Goal: Communication & Community: Answer question/provide support

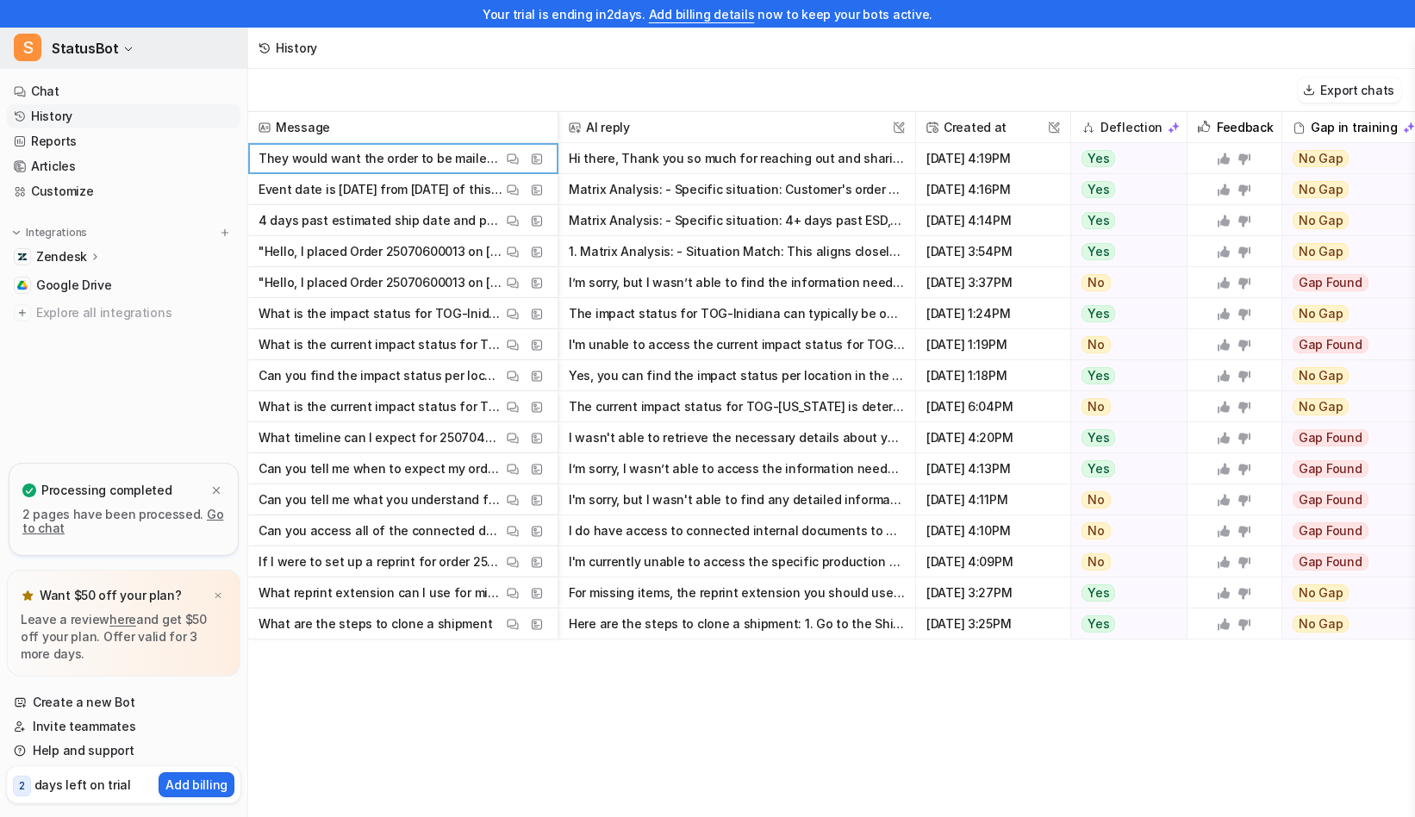
click at [78, 60] on button "S StatusBot" at bounding box center [123, 48] width 247 height 41
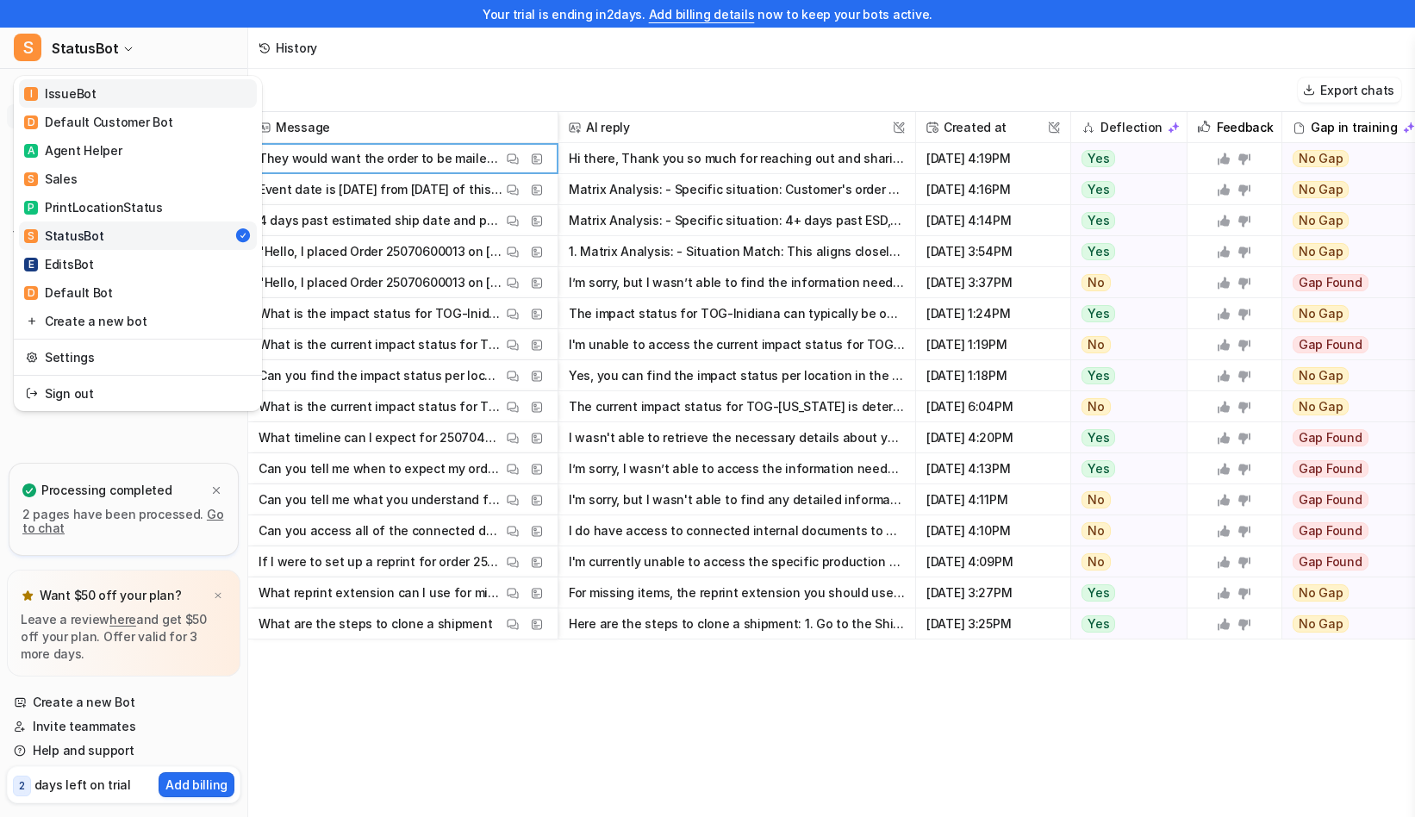
click at [104, 106] on link "I IssueBot" at bounding box center [138, 93] width 238 height 28
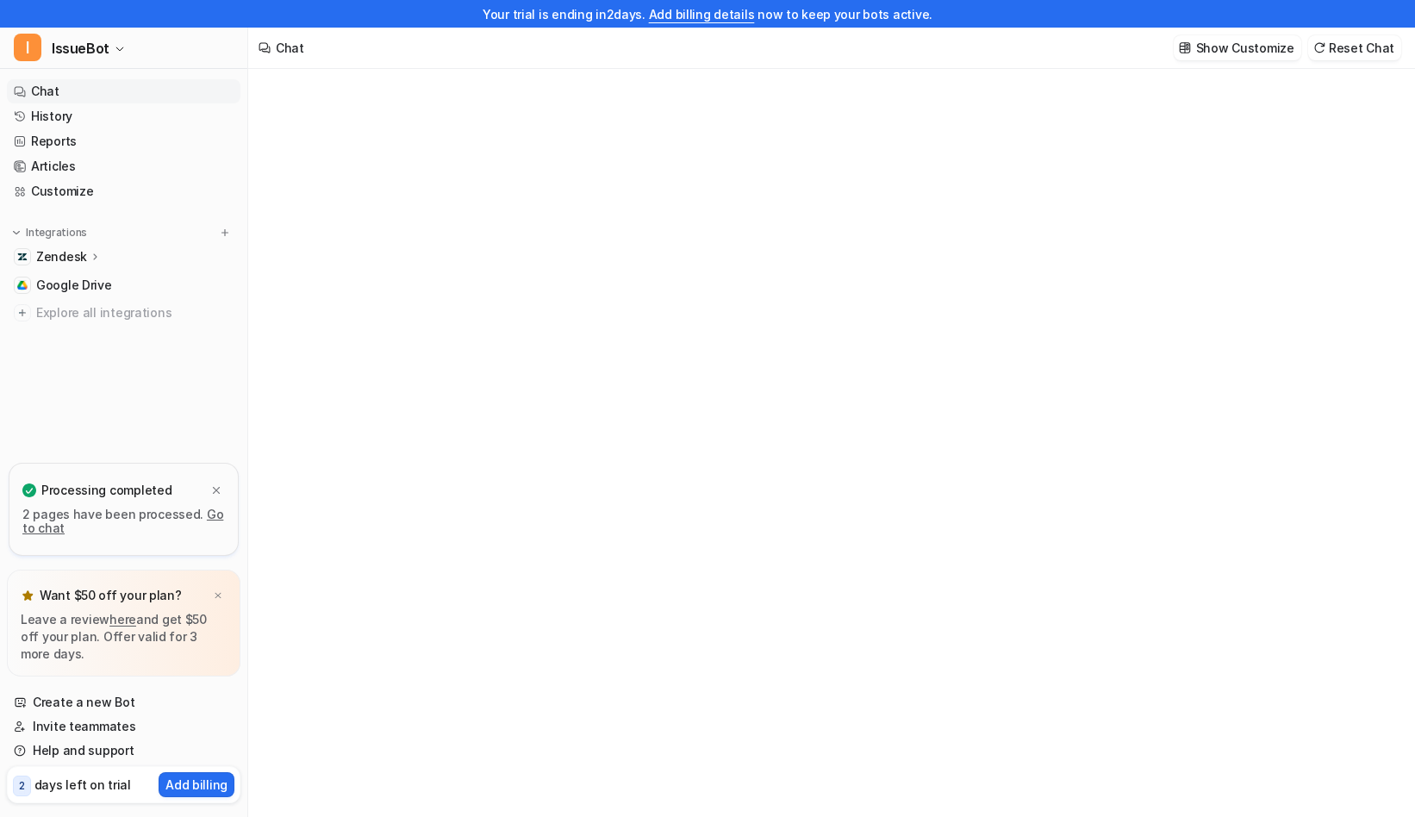
type textarea "**********"
click at [104, 118] on link "History" at bounding box center [124, 116] width 234 height 24
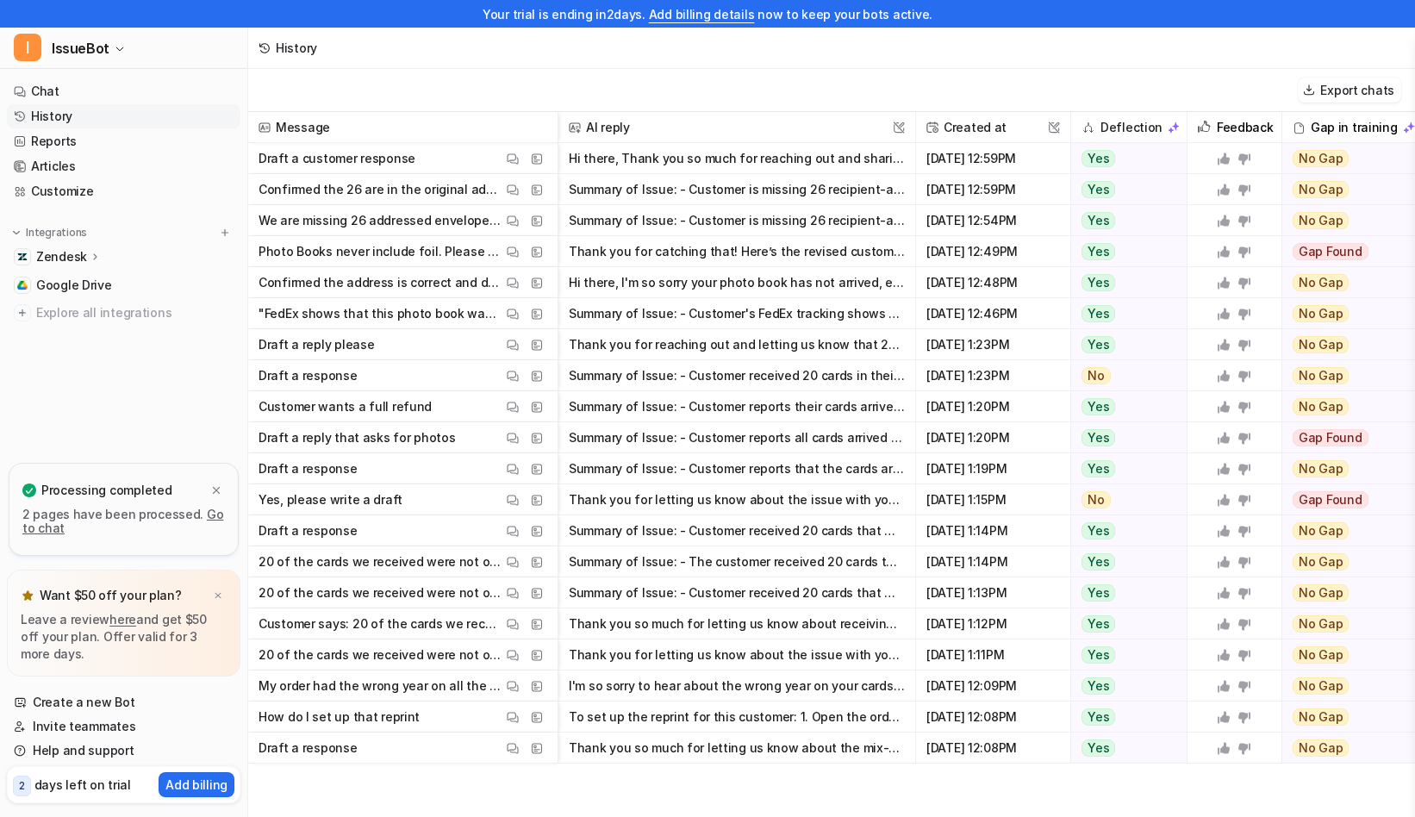
click at [435, 215] on p "We are missing 26 addressed envelopes which is extremely inconvenient. I tried …" at bounding box center [381, 220] width 244 height 31
click at [513, 225] on img at bounding box center [513, 221] width 12 height 13
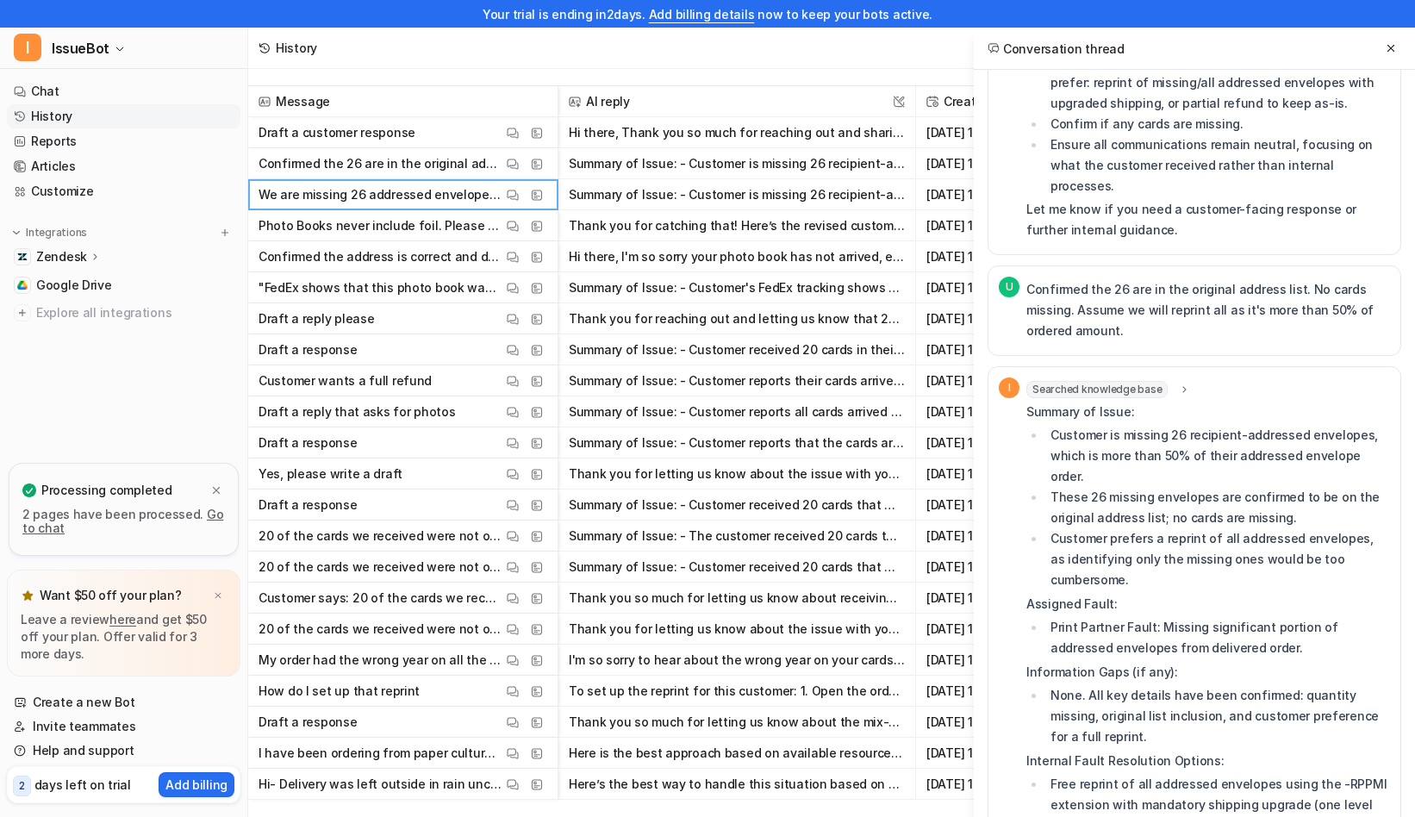
scroll to position [1581, 0]
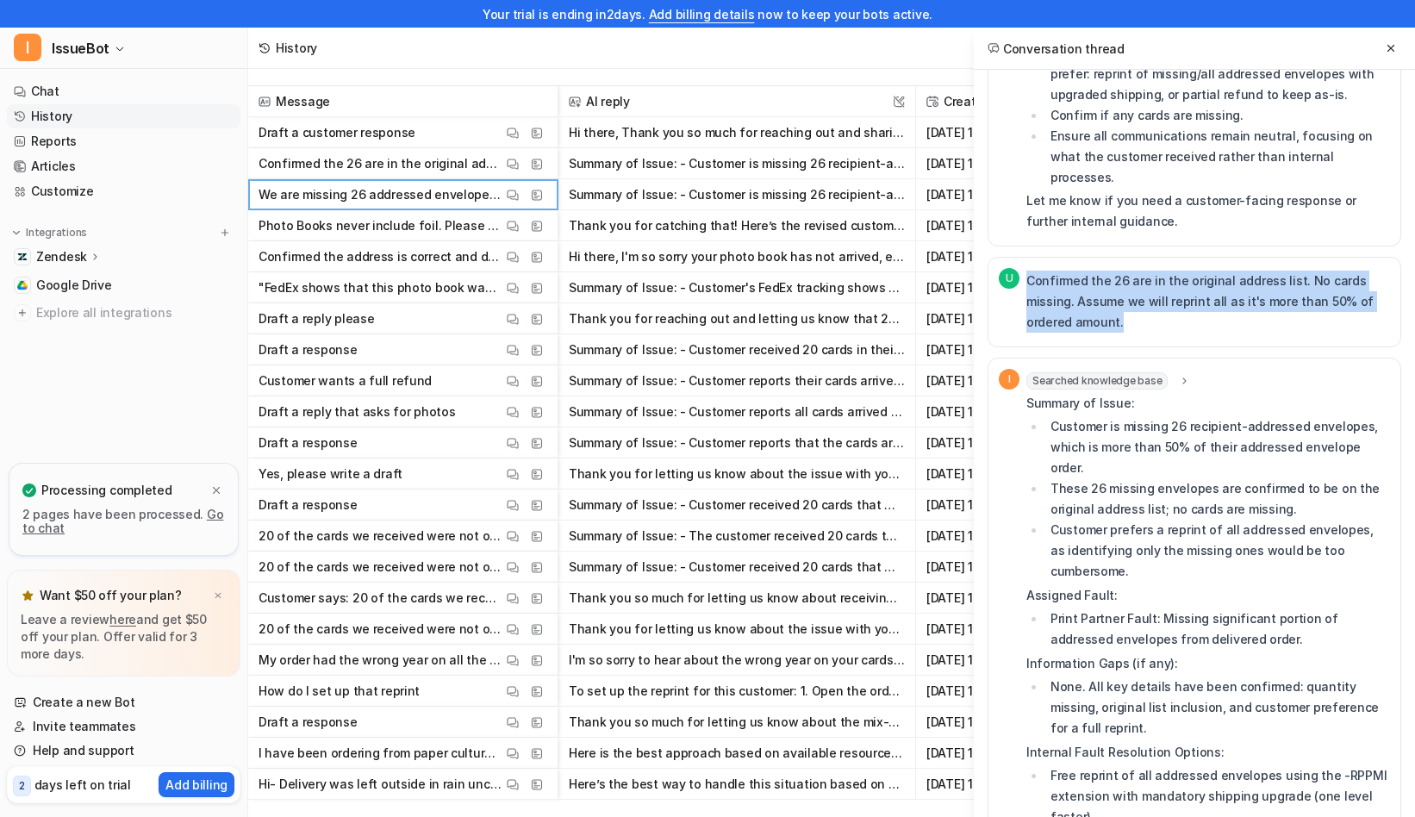
drag, startPoint x: 1132, startPoint y: 158, endPoint x: 1018, endPoint y: 113, distance: 123.1
click at [1018, 268] on div "U Confirmed the 26 are in the original address list. No cards missing. Assume w…" at bounding box center [1194, 302] width 391 height 68
copy p "Confirmed the 26 are in the original address list. No cards missing. Assume we …"
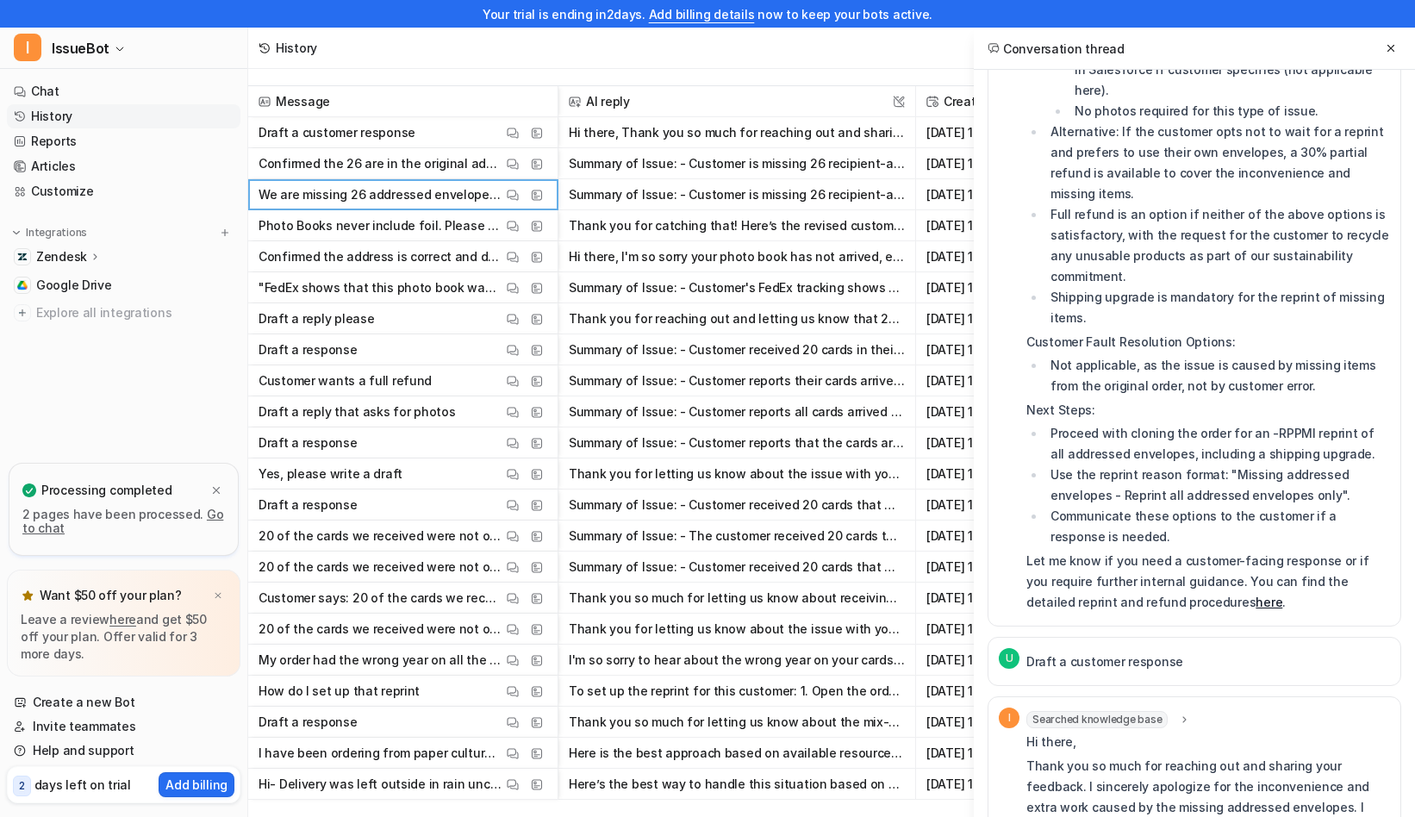
scroll to position [2424, 0]
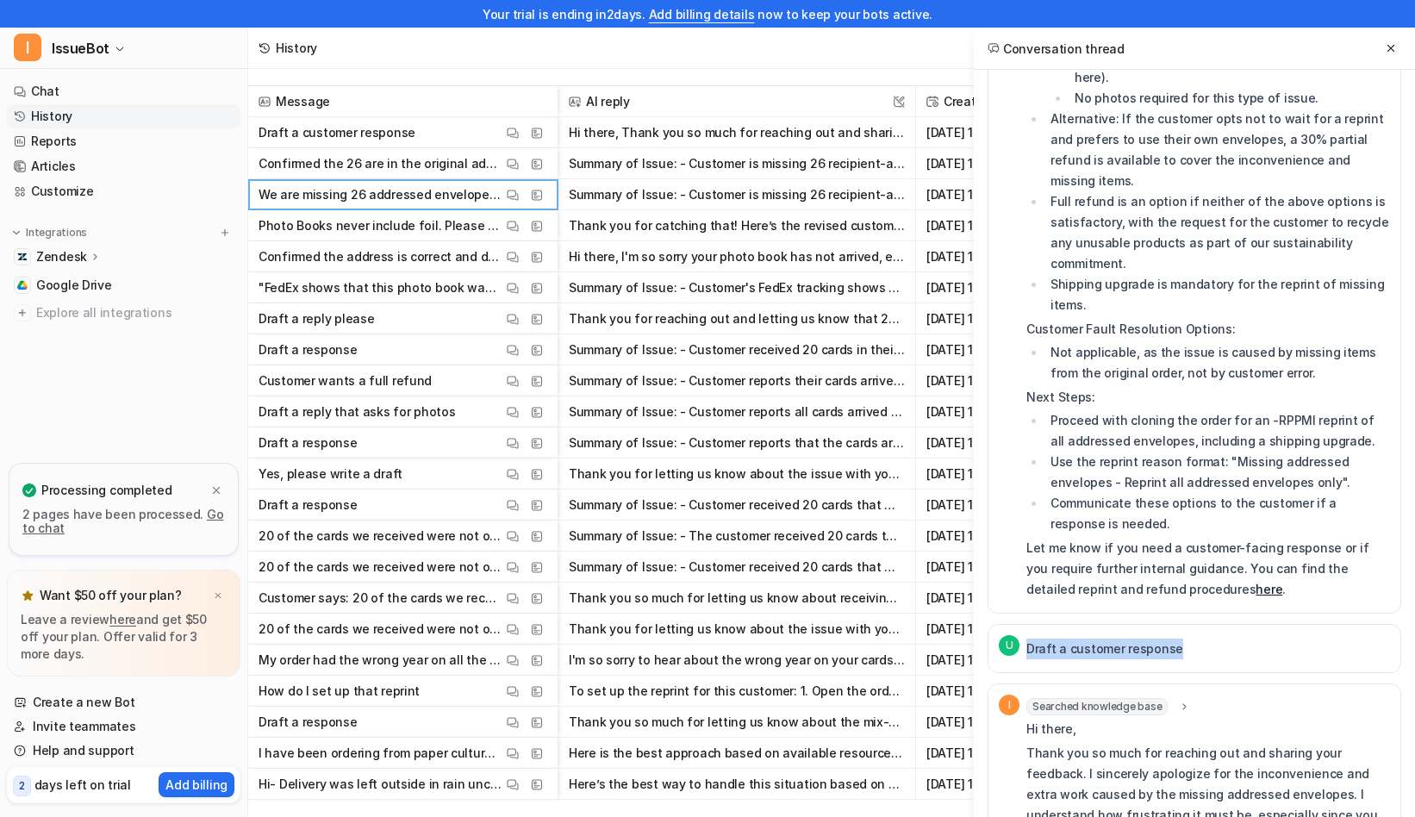
drag, startPoint x: 1188, startPoint y: 379, endPoint x: 1025, endPoint y: 380, distance: 162.9
click at [1025, 624] on div "U Draft a customer response" at bounding box center [1195, 648] width 414 height 49
copy p "Draft a customer response"
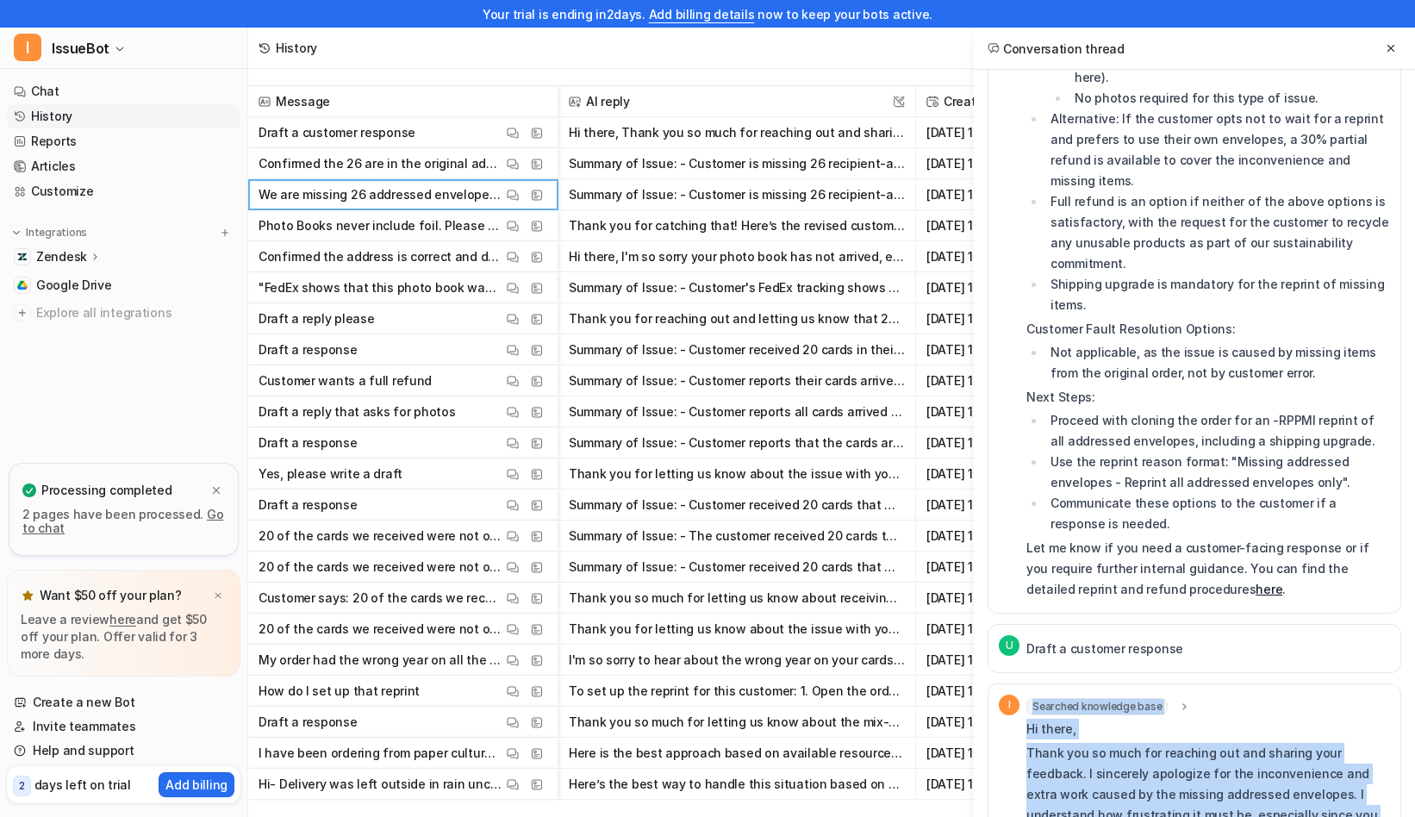
drag, startPoint x: 1025, startPoint y: 460, endPoint x: 1187, endPoint y: 791, distance: 368.5
copy div "Searched knowledge base search_queries : "customer response missing addressed e…"
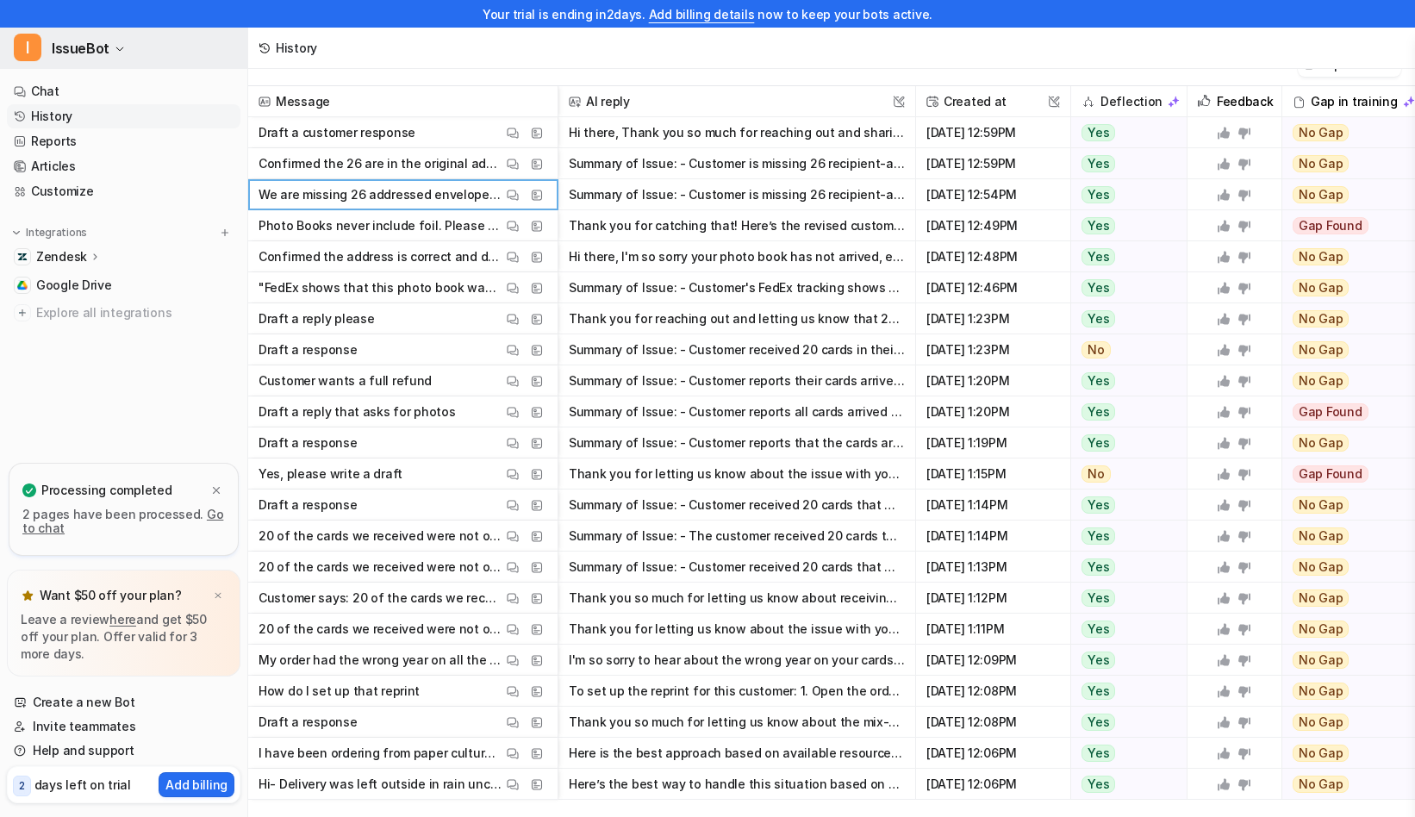
click at [60, 41] on span "IssueBot" at bounding box center [81, 48] width 58 height 24
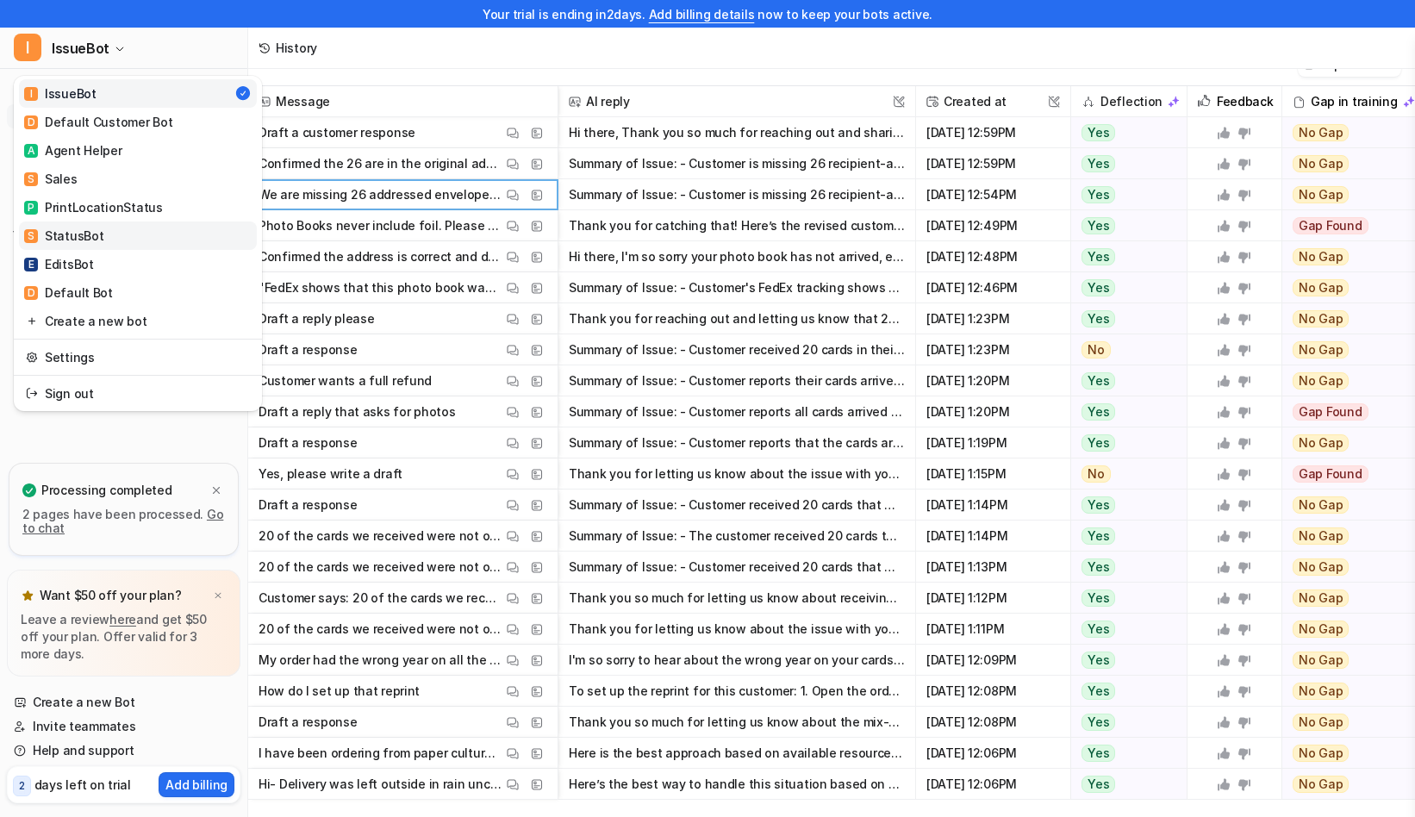
click at [105, 240] on link "S StatusBot" at bounding box center [138, 235] width 238 height 28
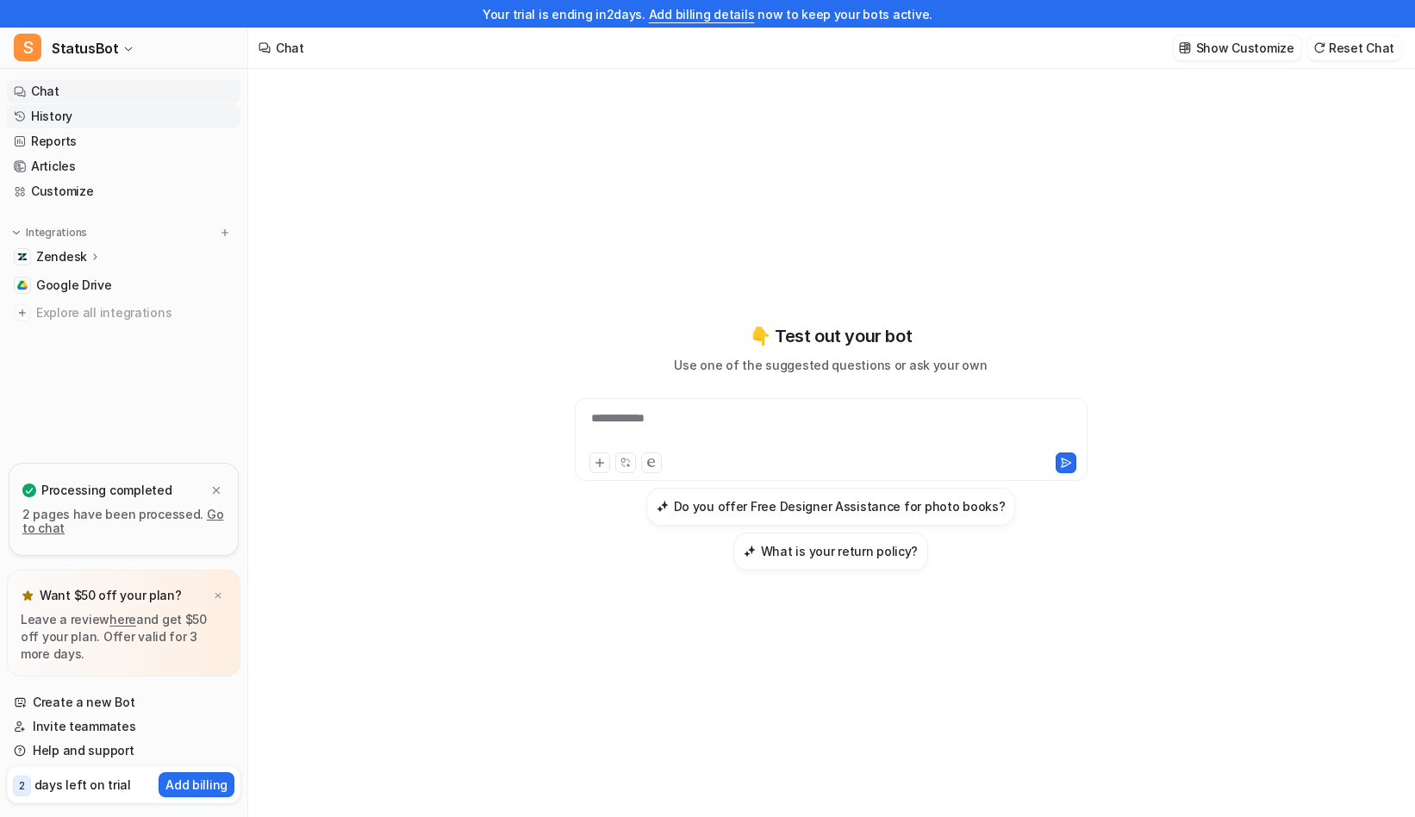
click at [103, 110] on link "History" at bounding box center [124, 116] width 234 height 24
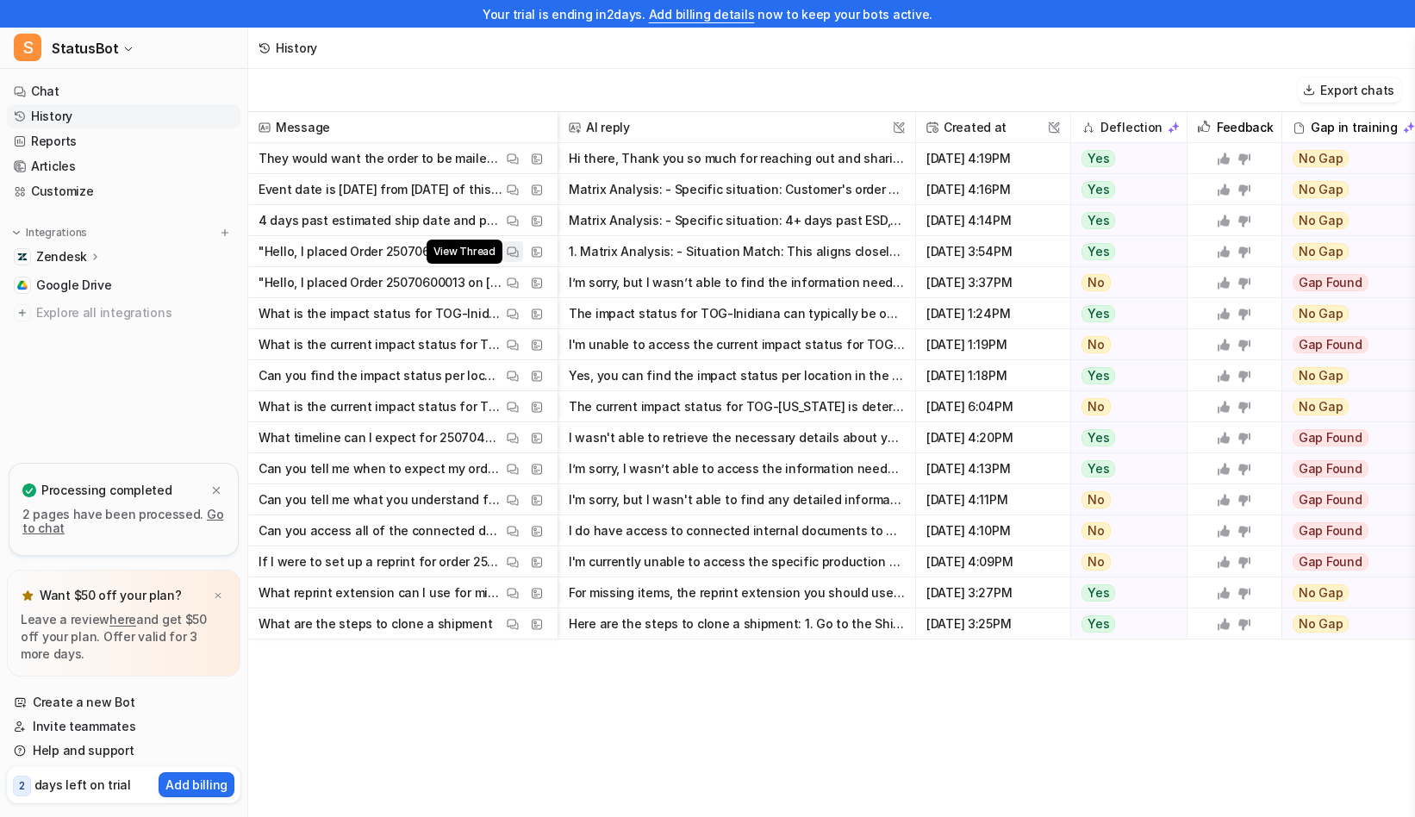
click at [517, 246] on img at bounding box center [513, 252] width 12 height 13
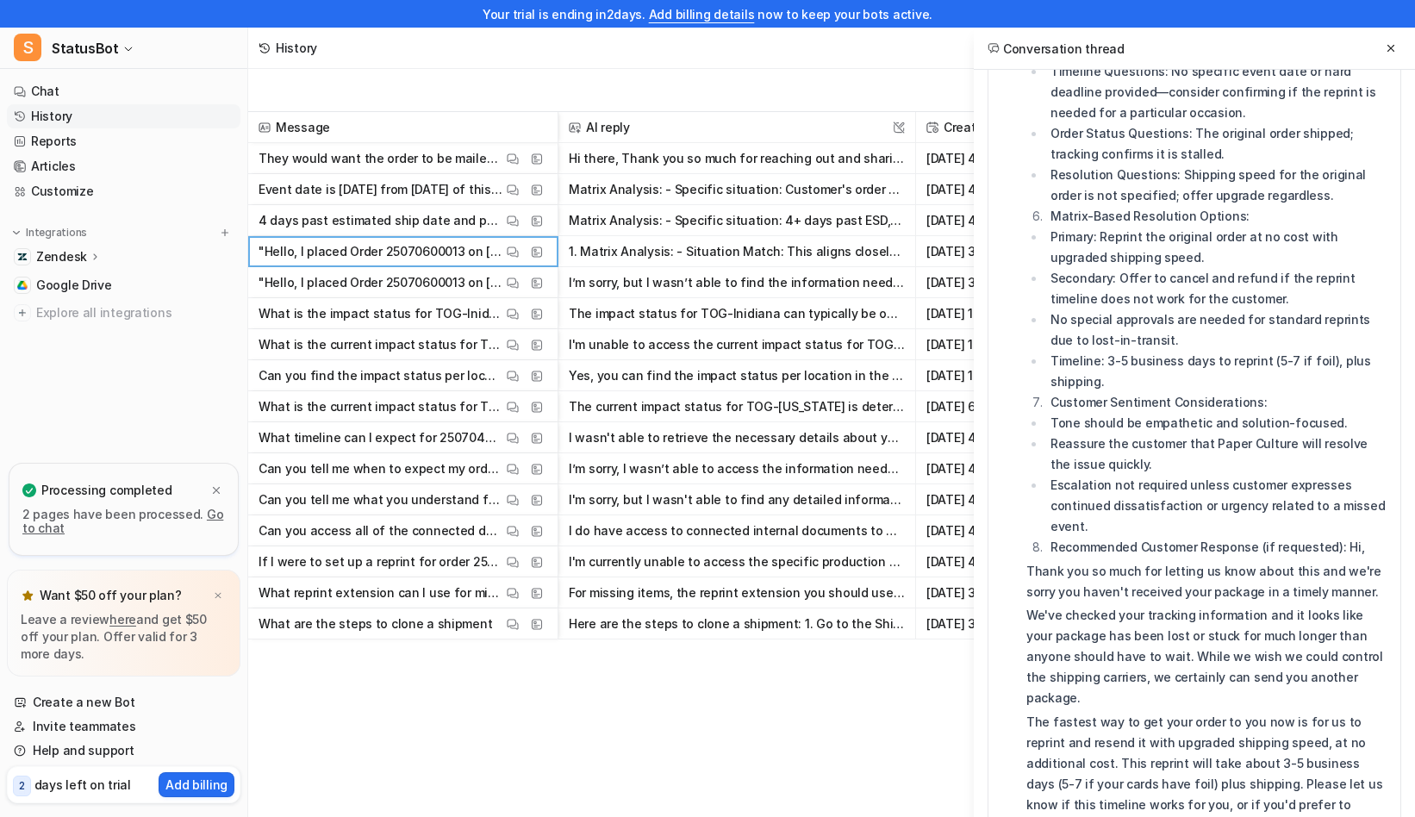
scroll to position [1132, 0]
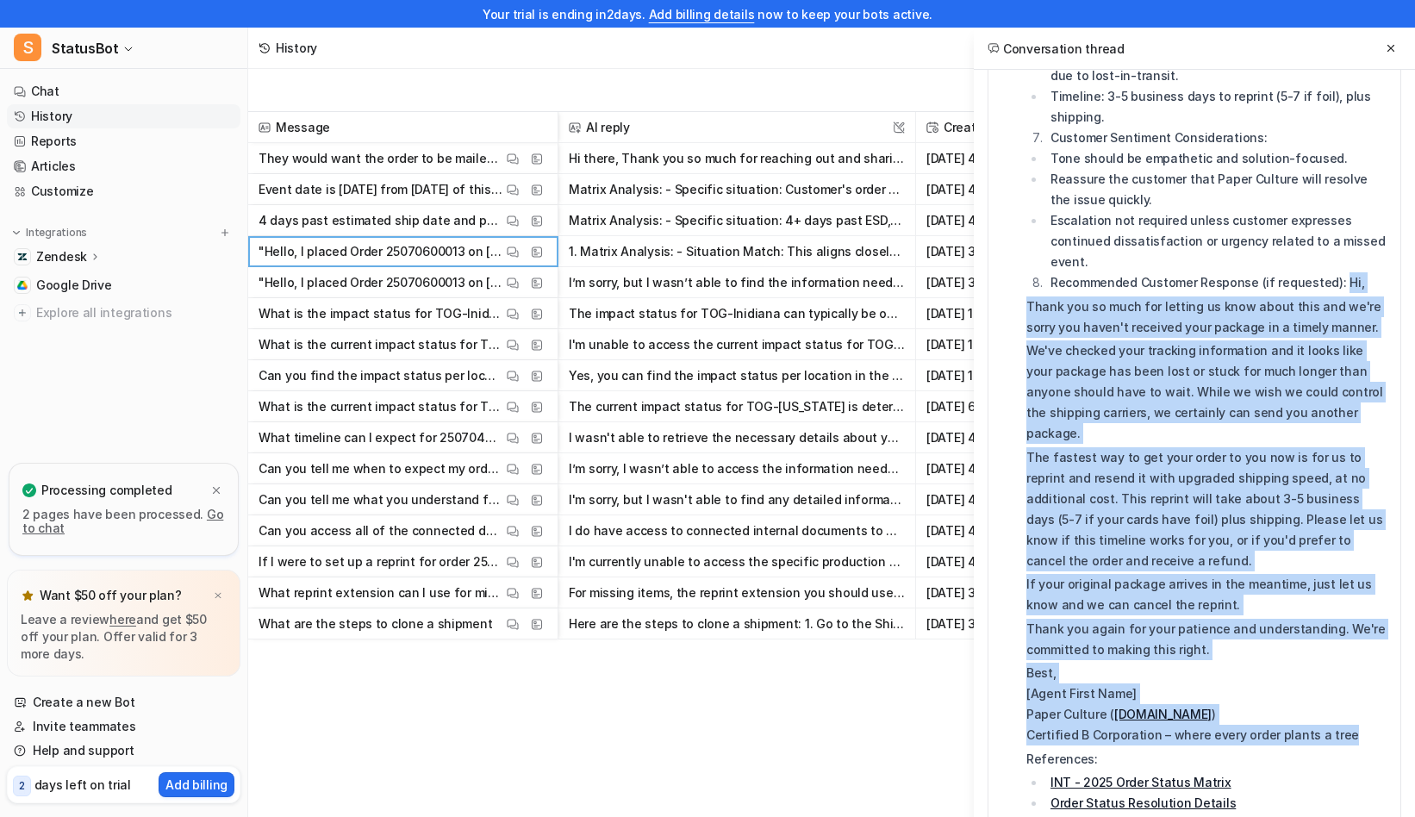
drag, startPoint x: 1334, startPoint y: 262, endPoint x: 1347, endPoint y: 701, distance: 438.8
click at [1347, 701] on div "Matrix Analysis: Situation Match: This aligns closely with "Order shipped, lost…" at bounding box center [1208, 5] width 364 height 1658
copy div "Hi, Thank you so much for letting us know about this and we're sorry you haven'…"
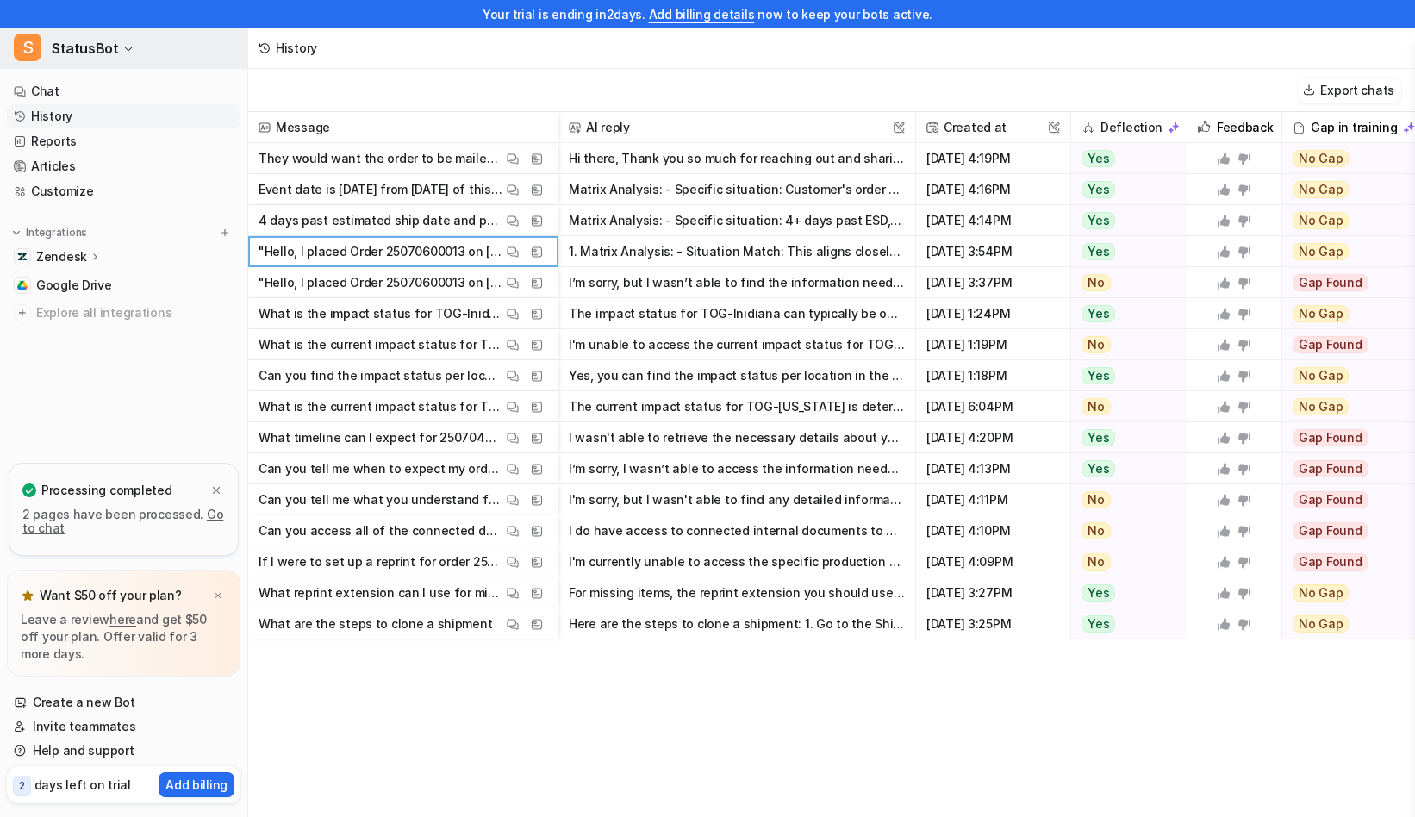
click at [114, 43] on button "S StatusBot" at bounding box center [123, 48] width 247 height 41
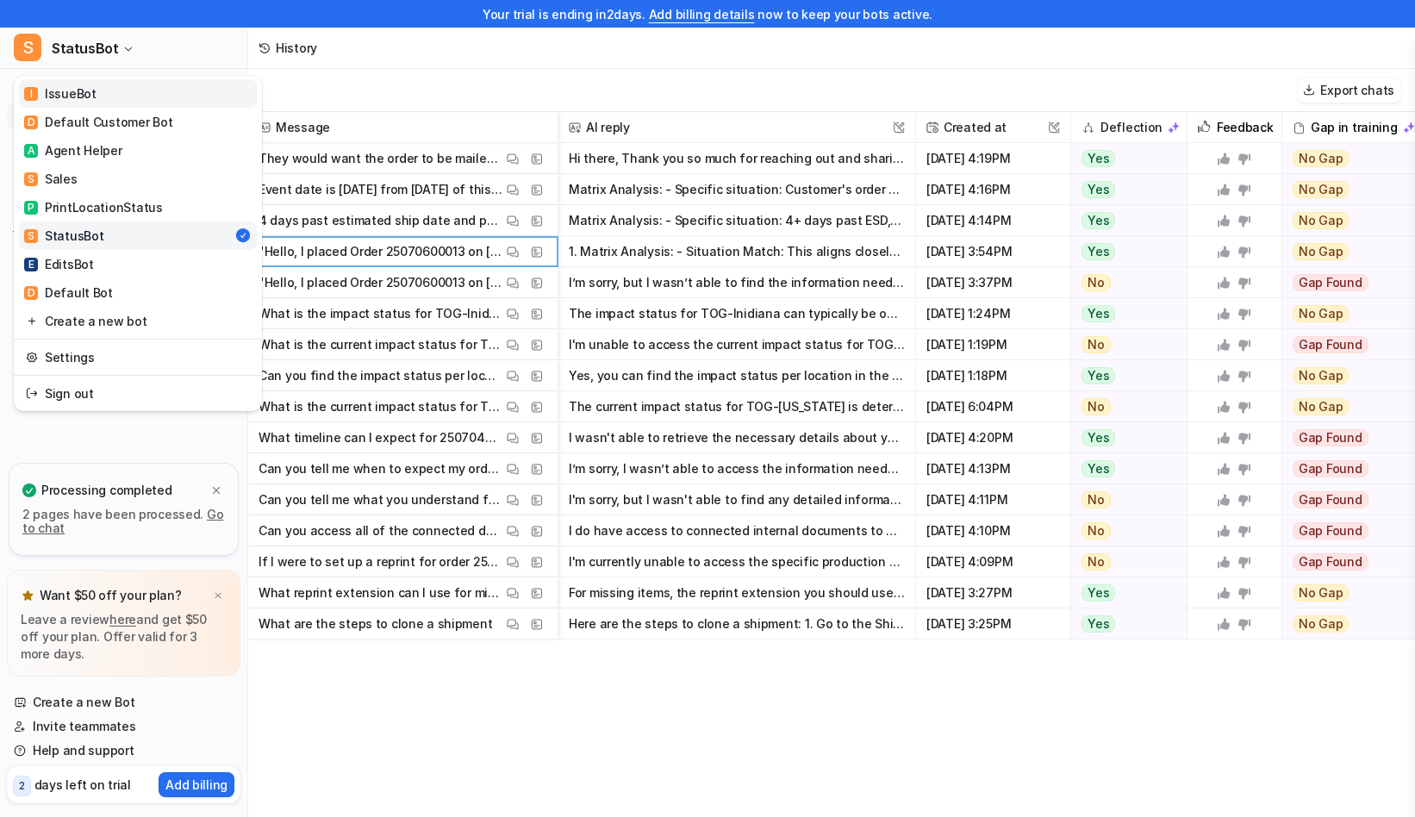
click at [143, 91] on link "I IssueBot" at bounding box center [138, 93] width 238 height 28
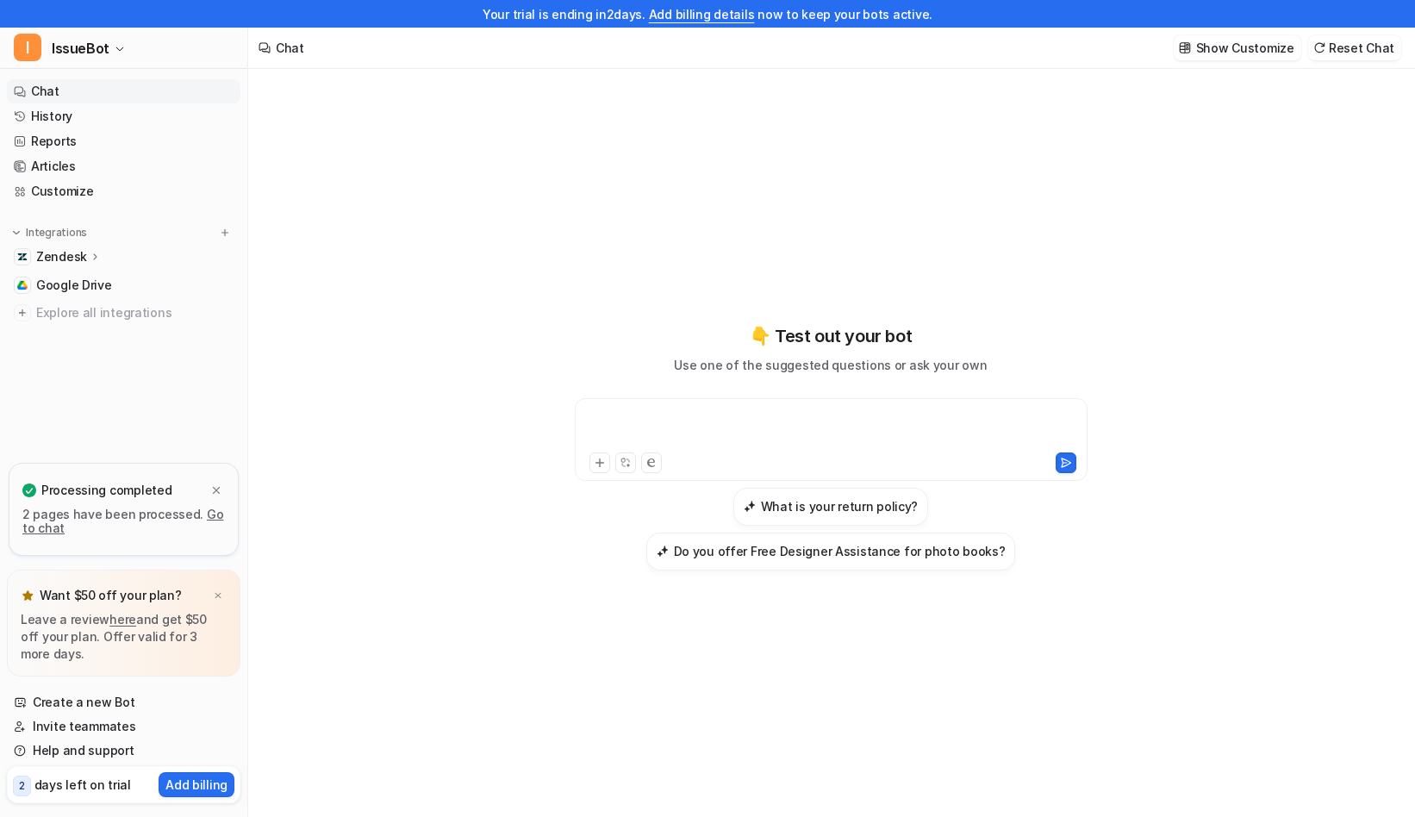
click at [740, 418] on div at bounding box center [831, 429] width 504 height 40
paste div
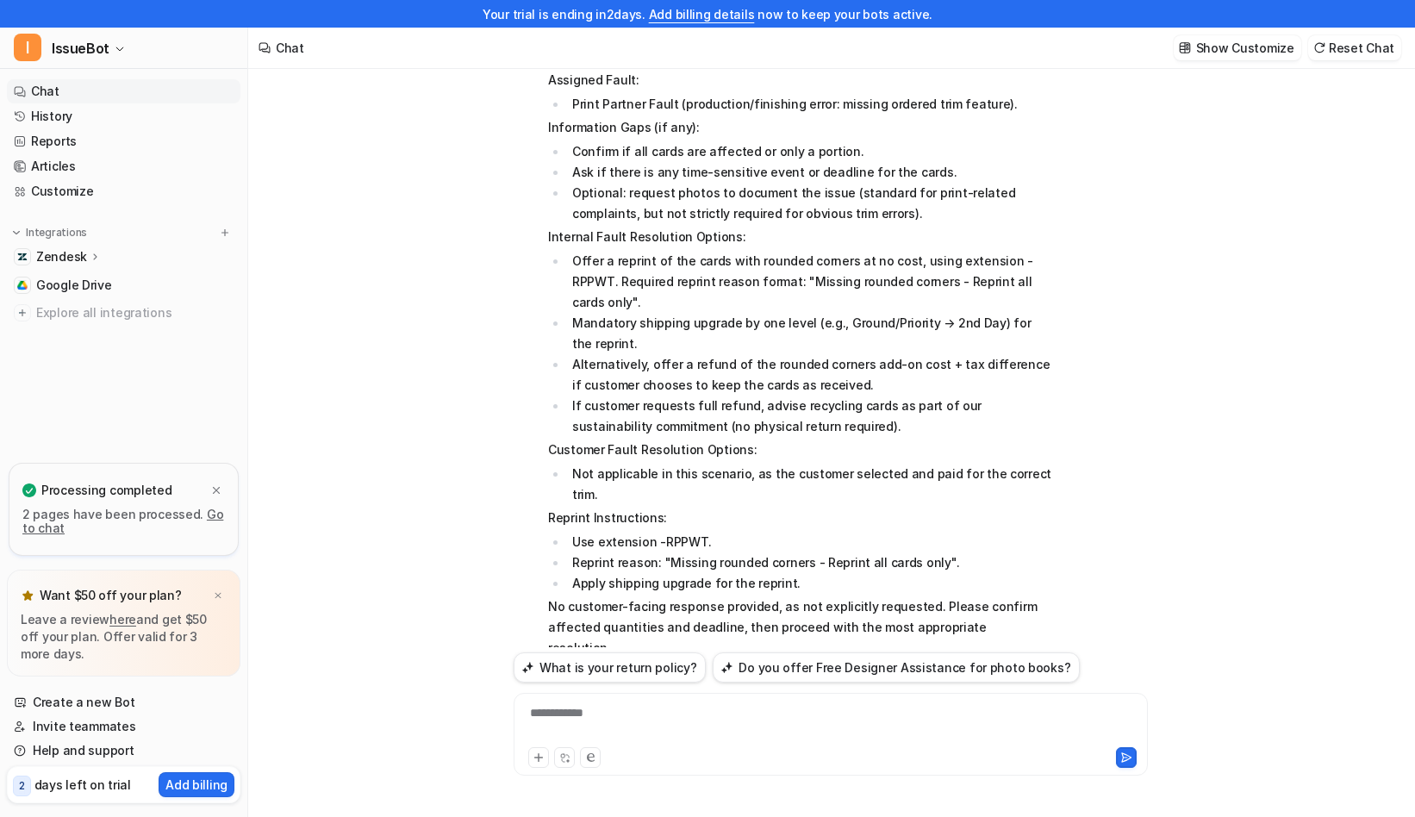
scroll to position [154, 0]
click at [712, 717] on div "**********" at bounding box center [831, 724] width 626 height 40
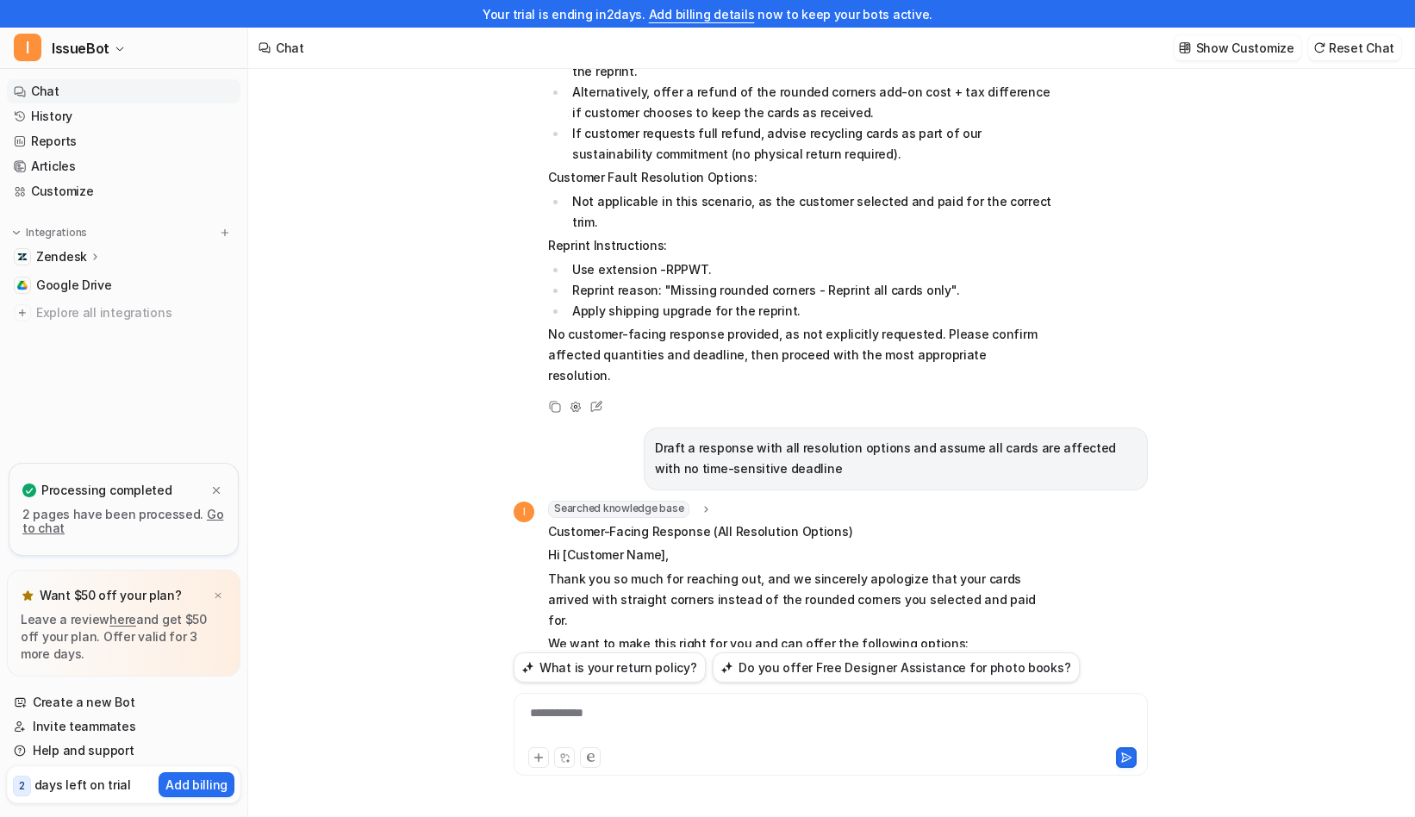
scroll to position [709, 0]
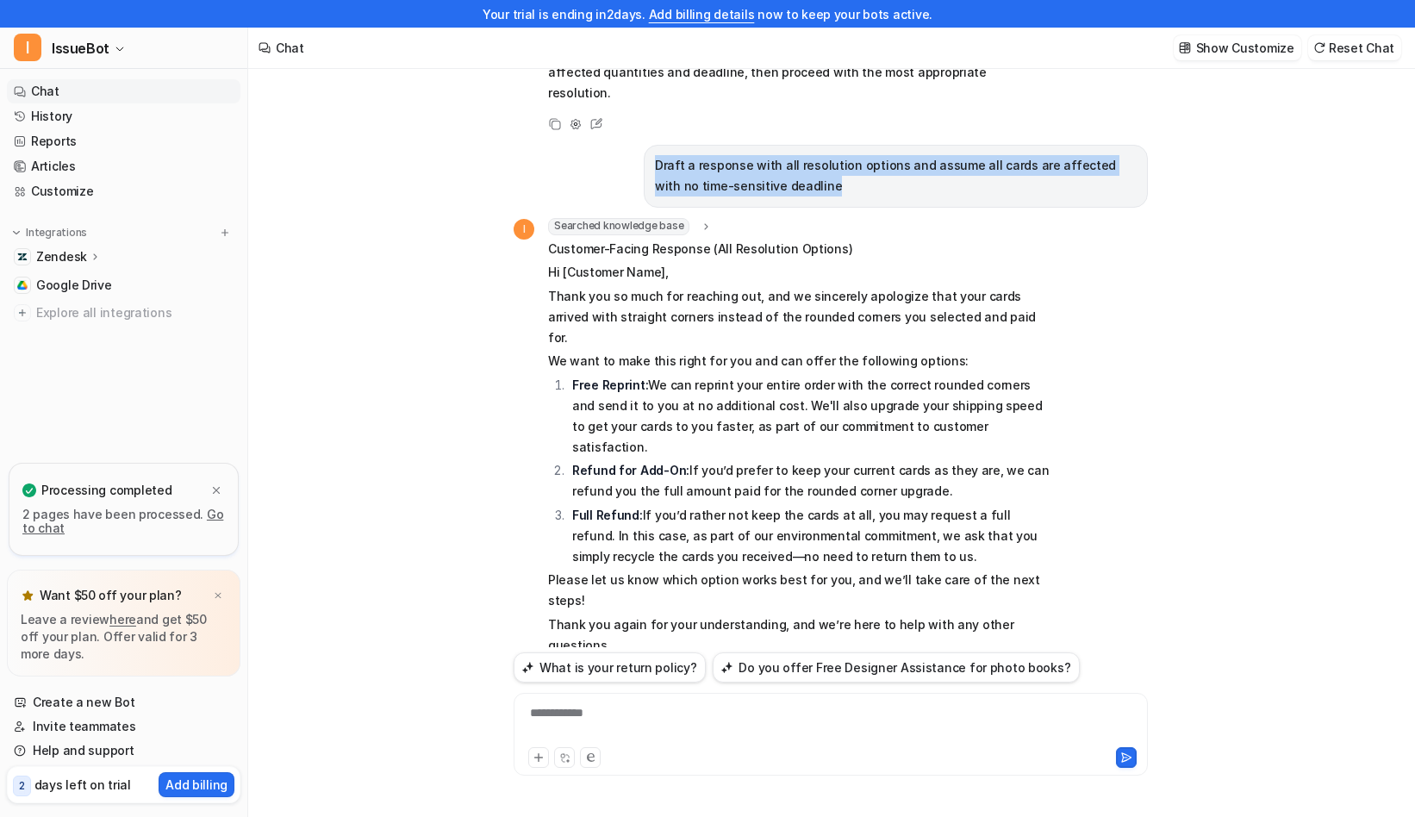
drag, startPoint x: 800, startPoint y: 120, endPoint x: 592, endPoint y: 108, distance: 208.0
click at [592, 145] on div "Draft a response with all resolution options and assume all cards are affected …" at bounding box center [831, 176] width 634 height 63
copy p "Draft a response with all resolution options and assume all cards are affected …"
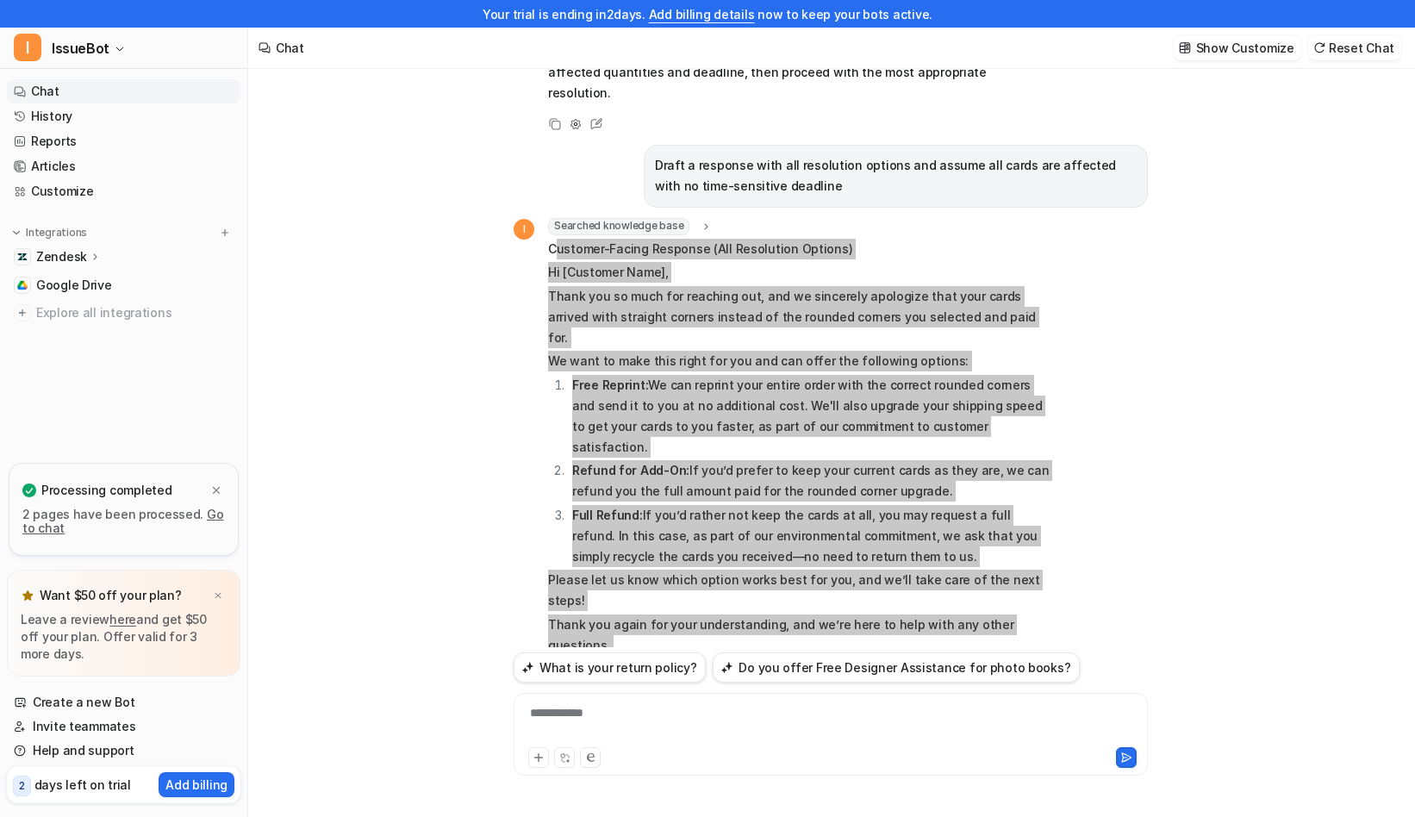
drag, startPoint x: 994, startPoint y: 582, endPoint x: 554, endPoint y: 188, distance: 590.2
click at [554, 239] on span "Customer-Facing Response (All Resolution Options) Hi [Customer Name], Thank you…" at bounding box center [800, 490] width 504 height 503
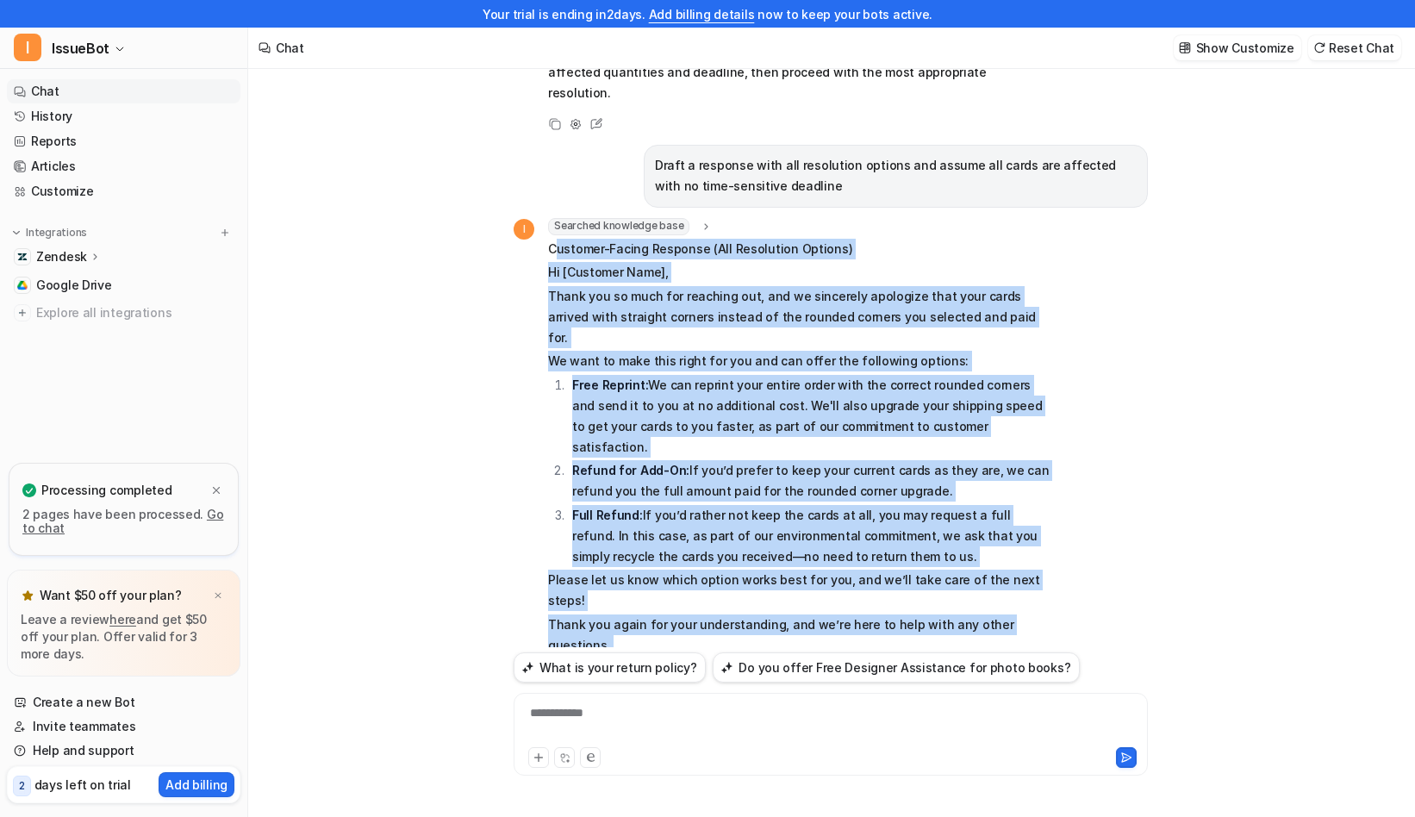
click at [551, 262] on p "Hi [Customer Name]," at bounding box center [800, 272] width 504 height 21
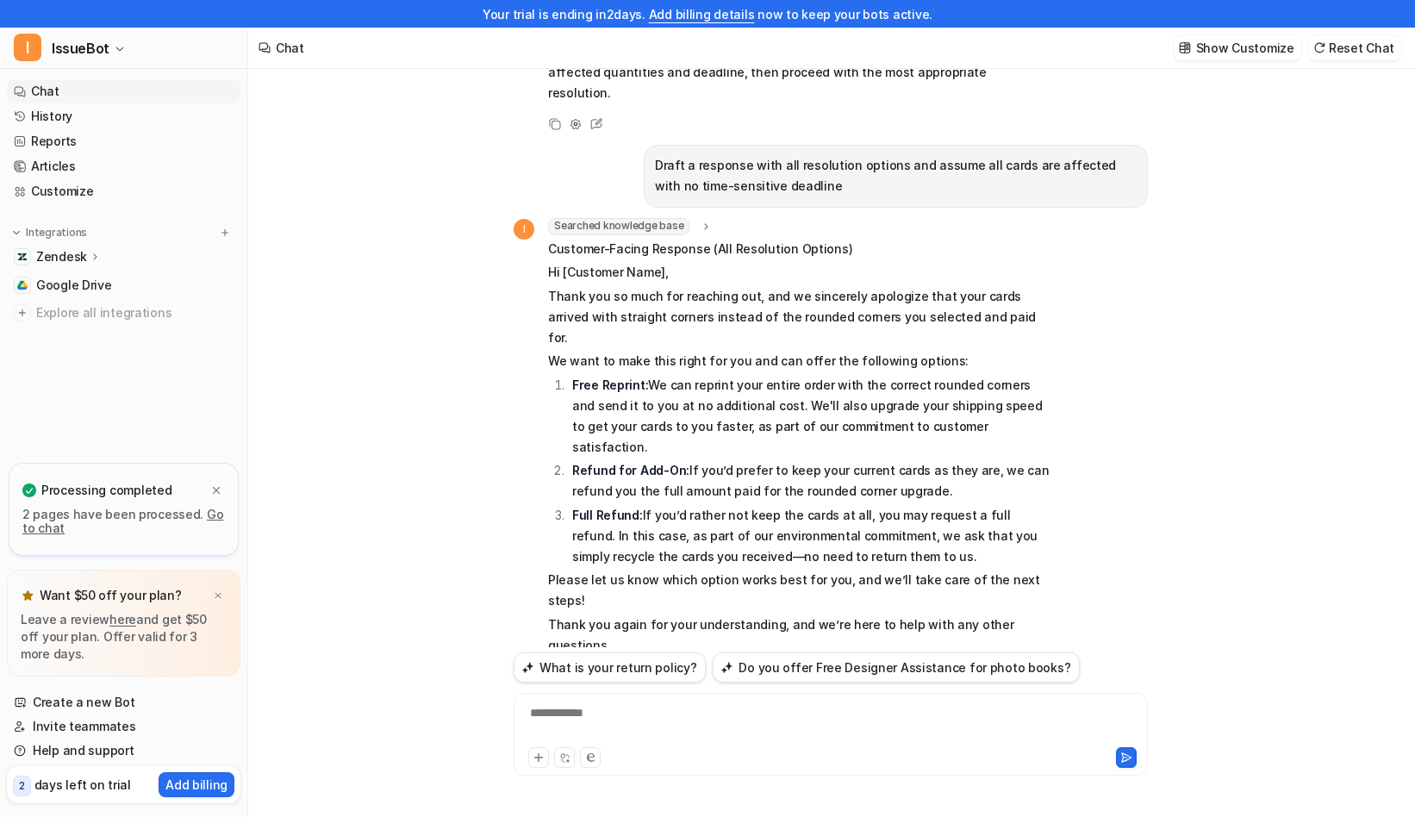
click at [1012, 658] on p "Best, [Agent Name] Paper Culture ( [DOMAIN_NAME] ) Certified B Corporation wher…" at bounding box center [800, 699] width 504 height 83
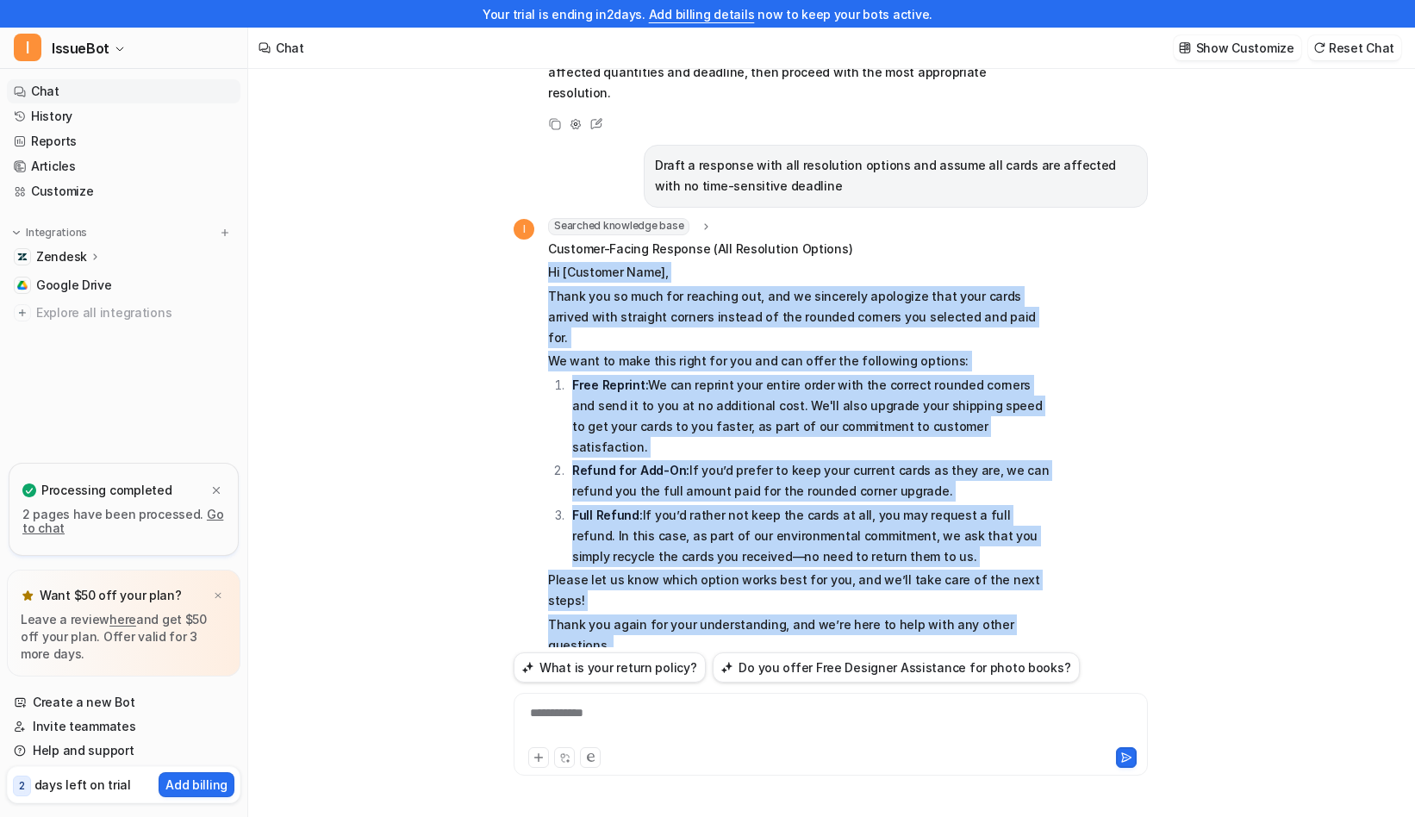
drag, startPoint x: 992, startPoint y: 588, endPoint x: 539, endPoint y: 210, distance: 589.2
click at [539, 218] on div "I Searched knowledge base search_queries : "missing rounded corners resolution …" at bounding box center [783, 481] width 539 height 527
copy span "Lo [Ipsumdol Sita], Conse adi el sedd eiu temporin utl, etd ma aliquaeni admini…"
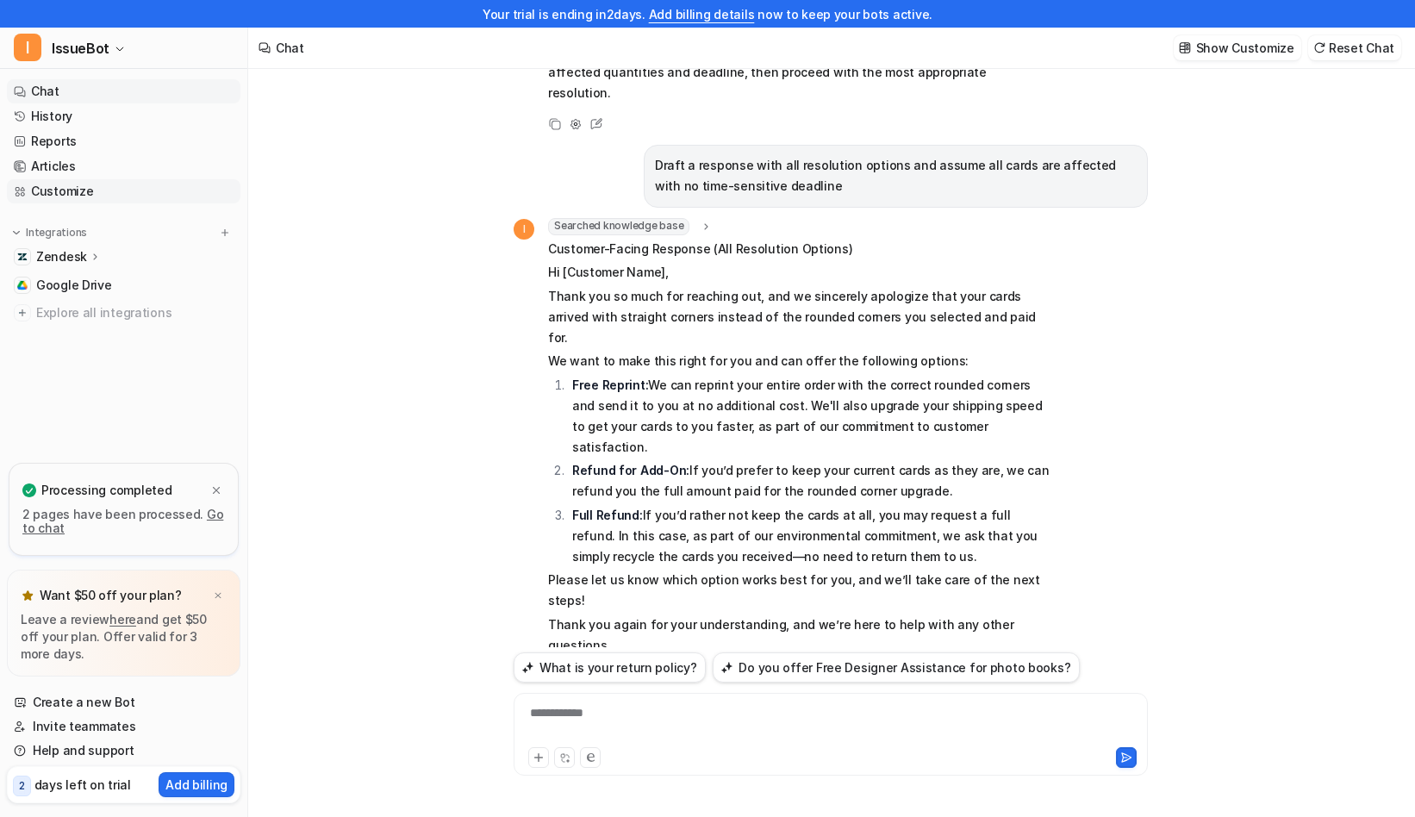
click at [104, 190] on link "Customize" at bounding box center [124, 191] width 234 height 24
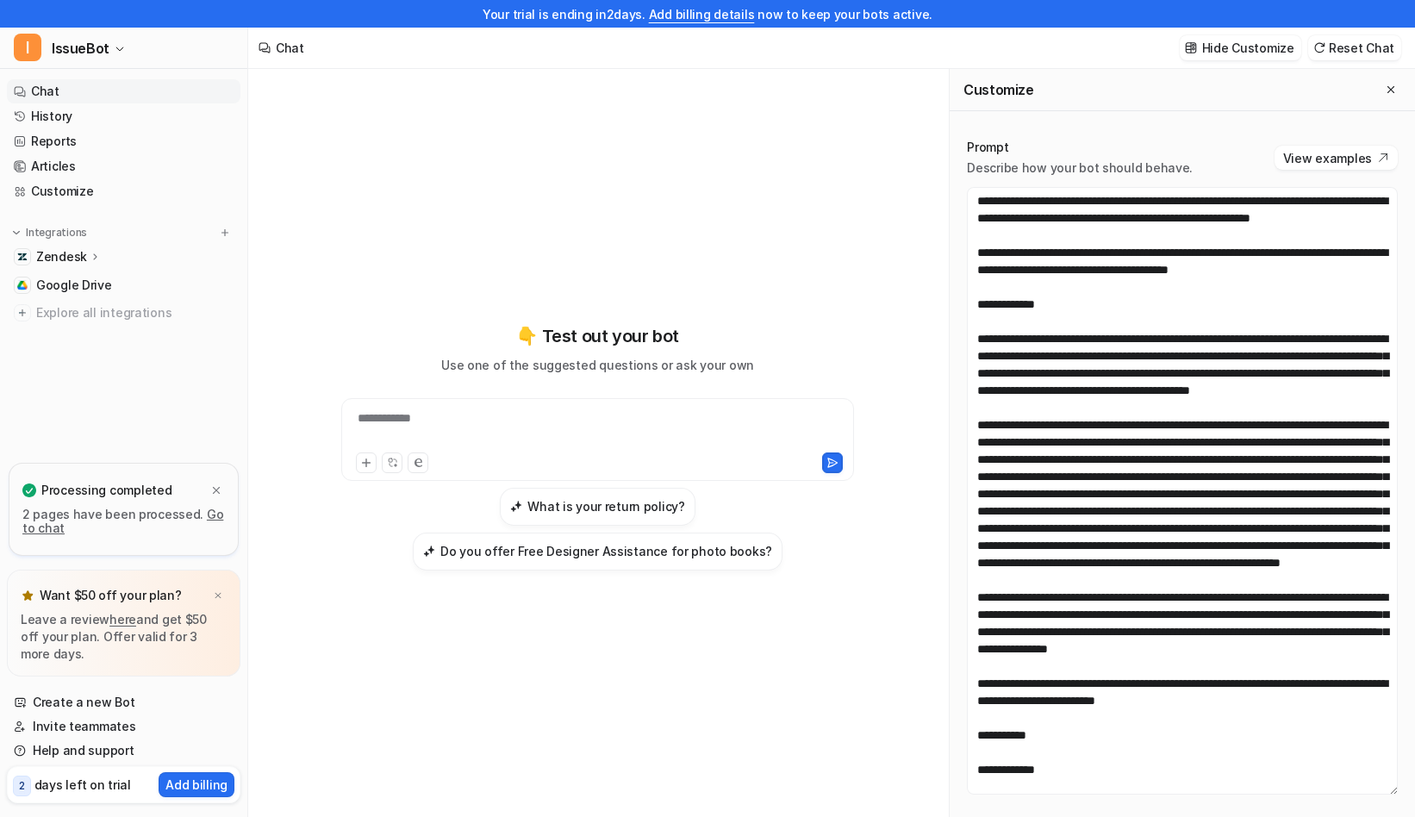
drag, startPoint x: 1394, startPoint y: 399, endPoint x: 1409, endPoint y: 789, distance: 390.7
click at [1409, 789] on div "Prompt Describe how your bot should behave. View examples Actions Configure act…" at bounding box center [1182, 607] width 465 height 971
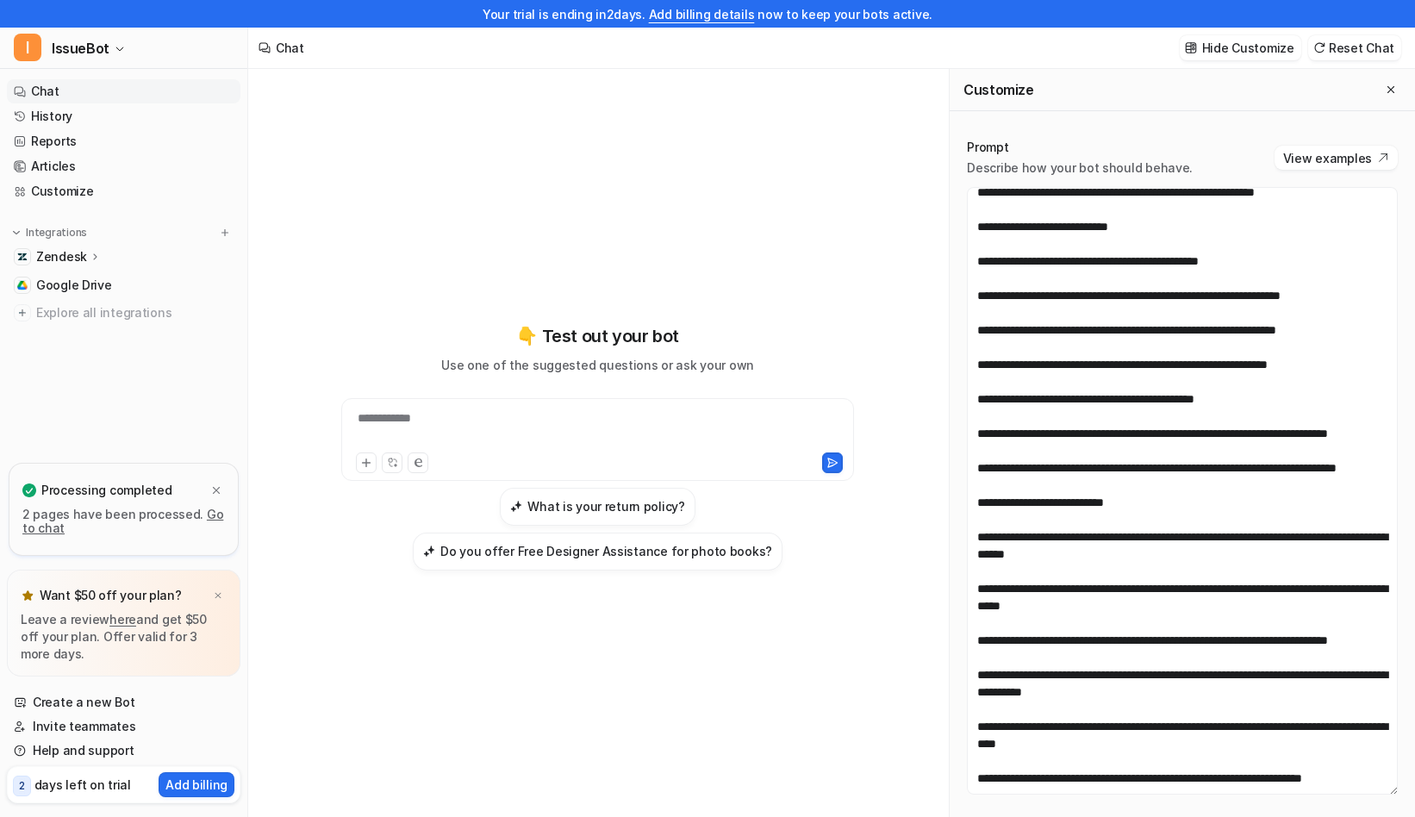
scroll to position [5591, 0]
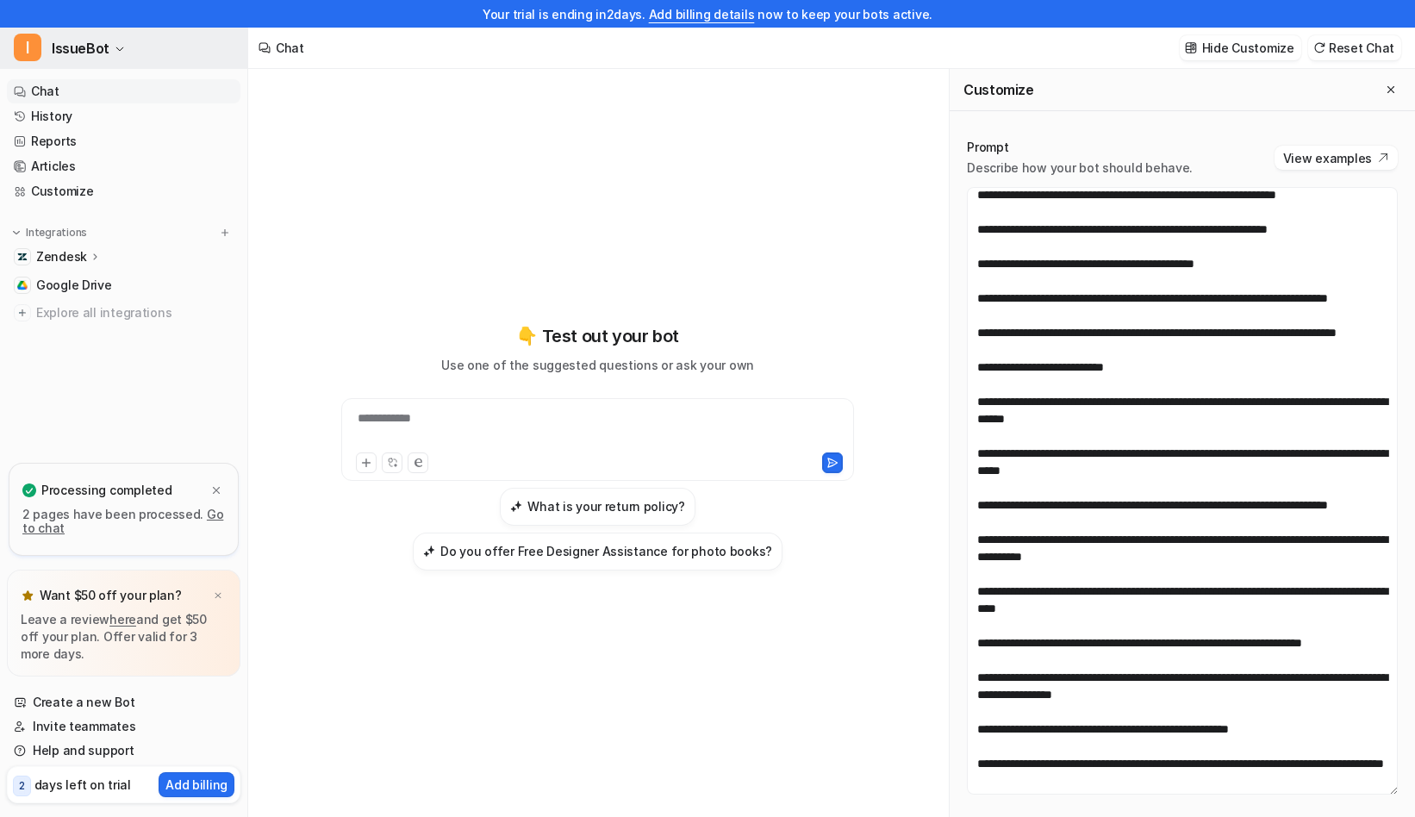
click at [86, 49] on span "IssueBot" at bounding box center [81, 48] width 58 height 24
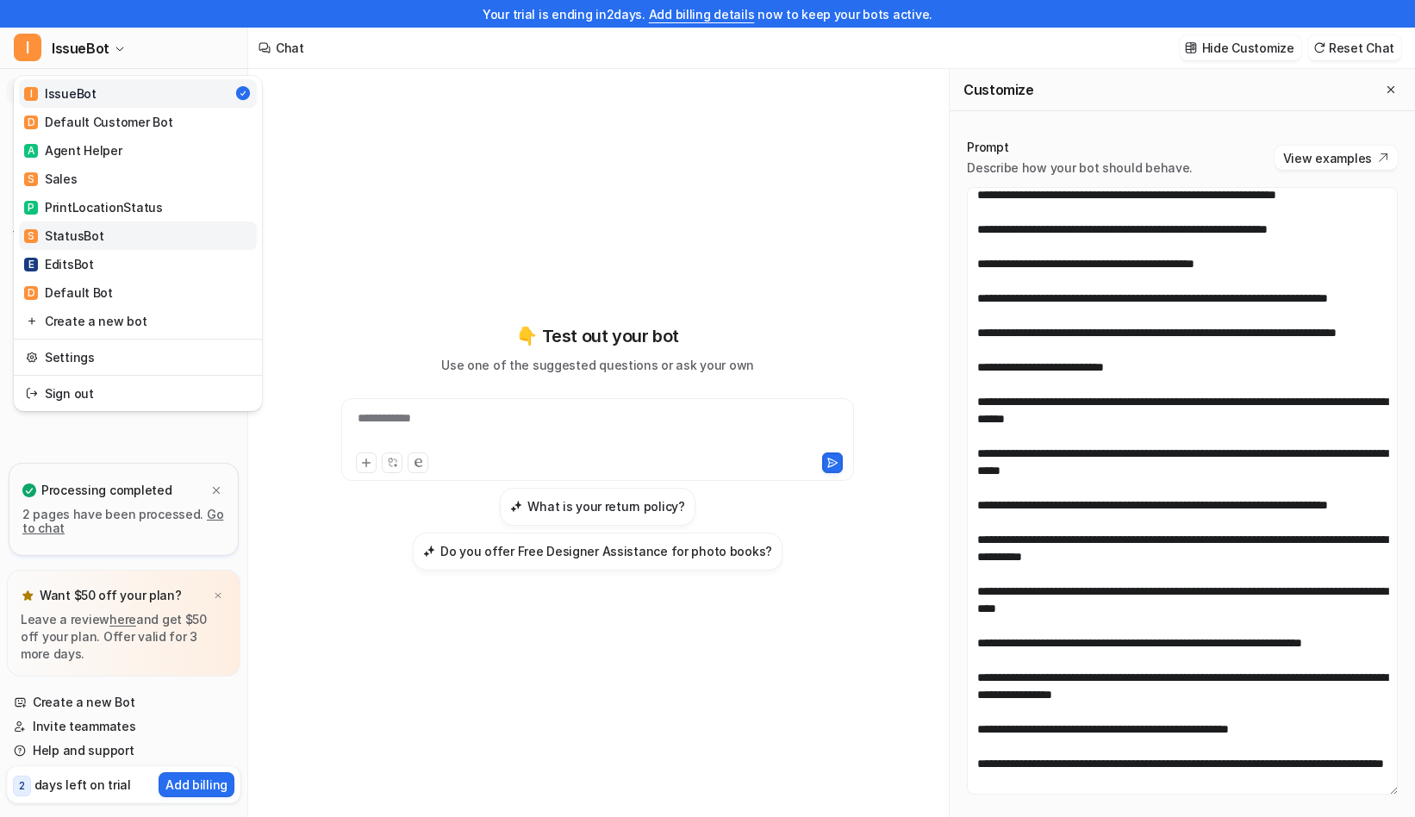
click at [96, 244] on div "S StatusBot" at bounding box center [63, 236] width 79 height 18
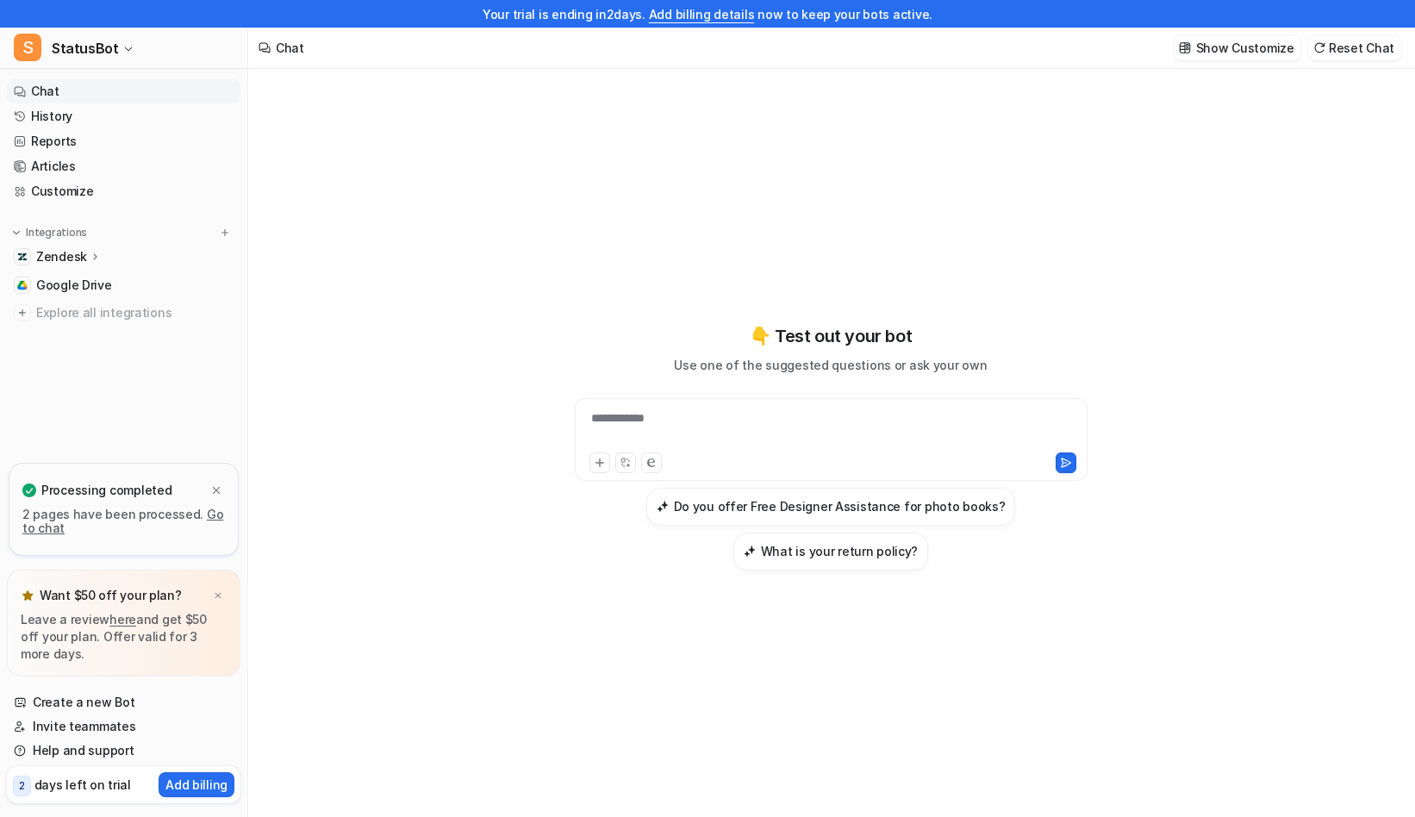
click at [767, 408] on div "**********" at bounding box center [831, 439] width 513 height 83
click at [766, 424] on div at bounding box center [831, 429] width 504 height 40
paste div
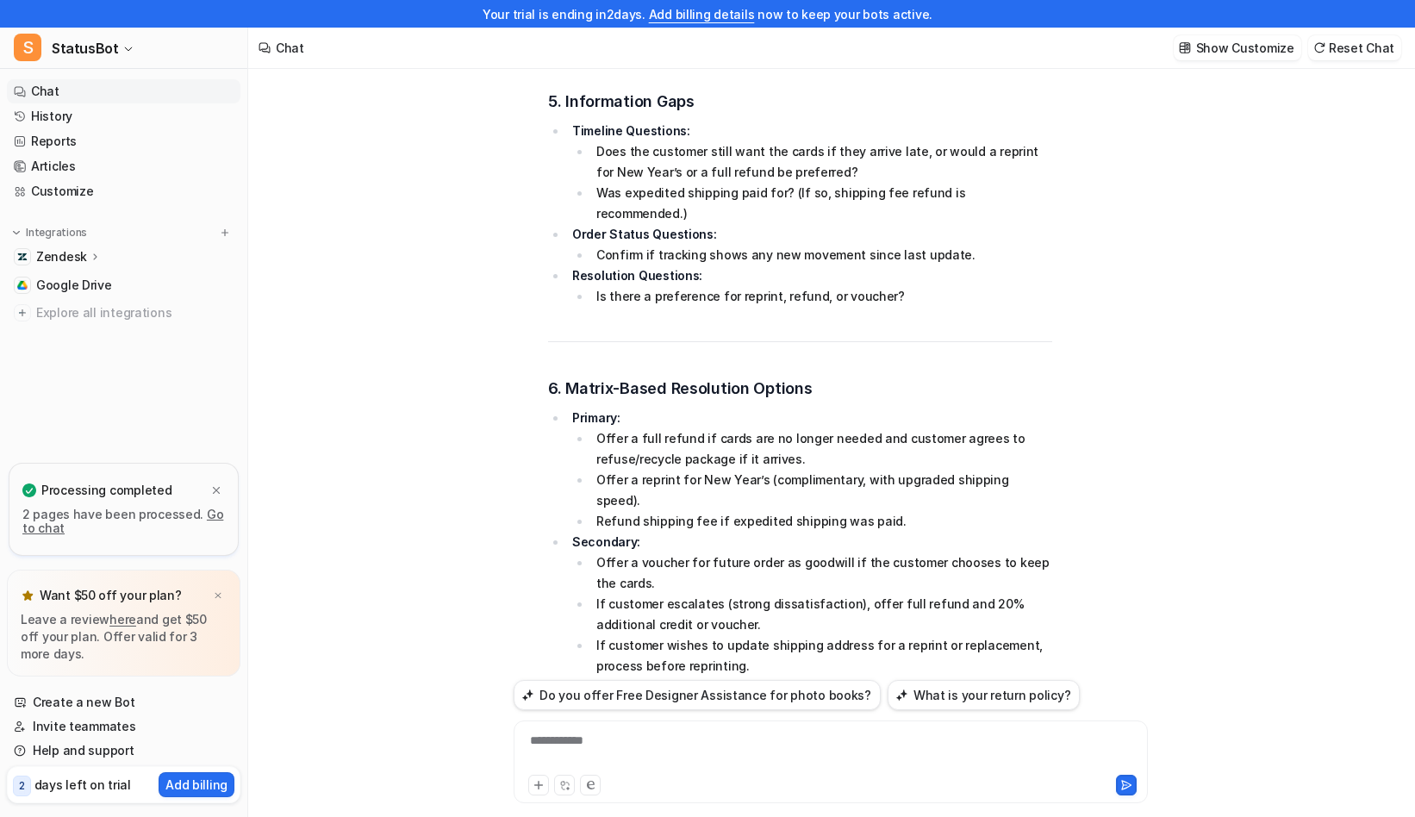
scroll to position [1230, 0]
click at [753, 743] on div "**********" at bounding box center [831, 752] width 626 height 40
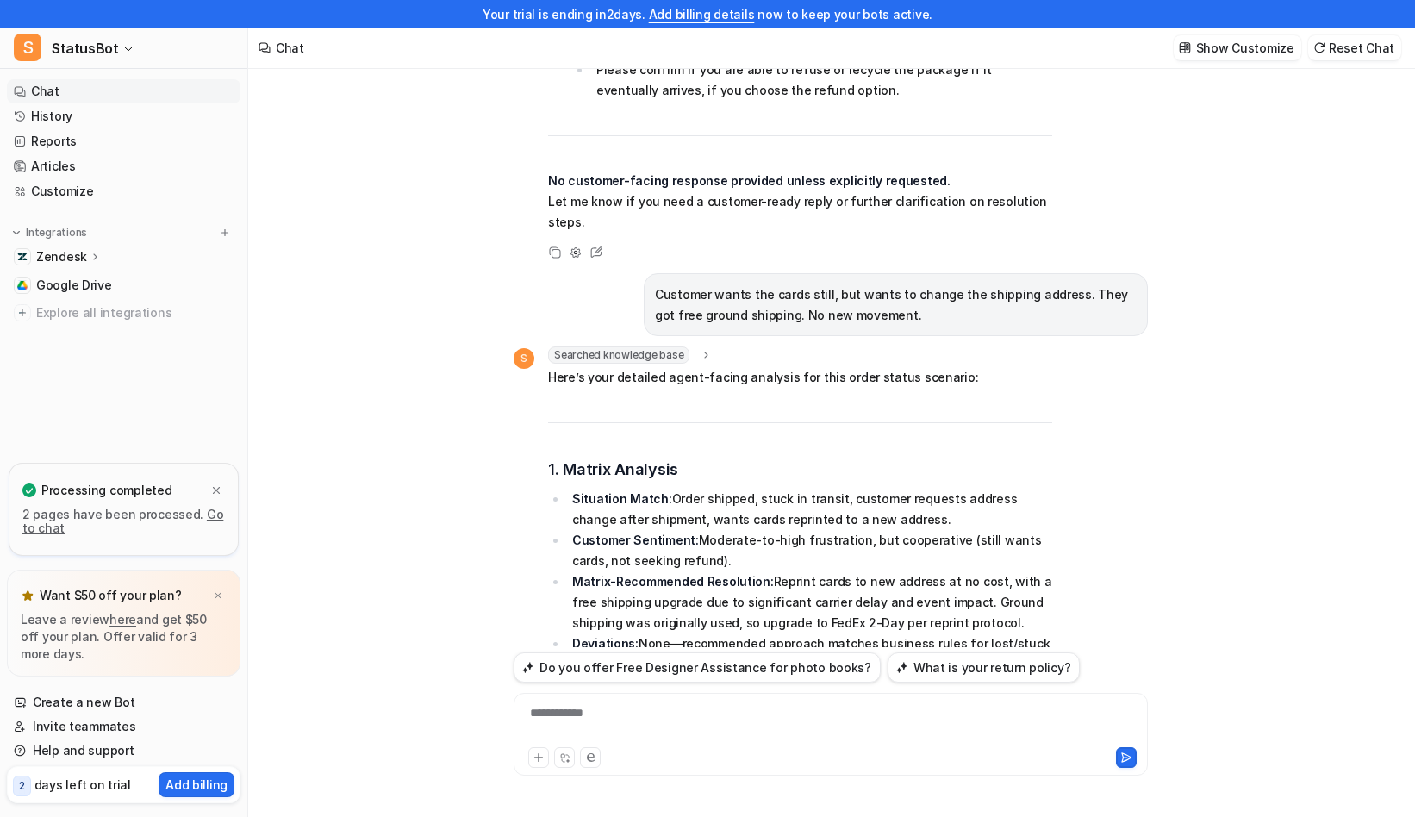
scroll to position [2222, 0]
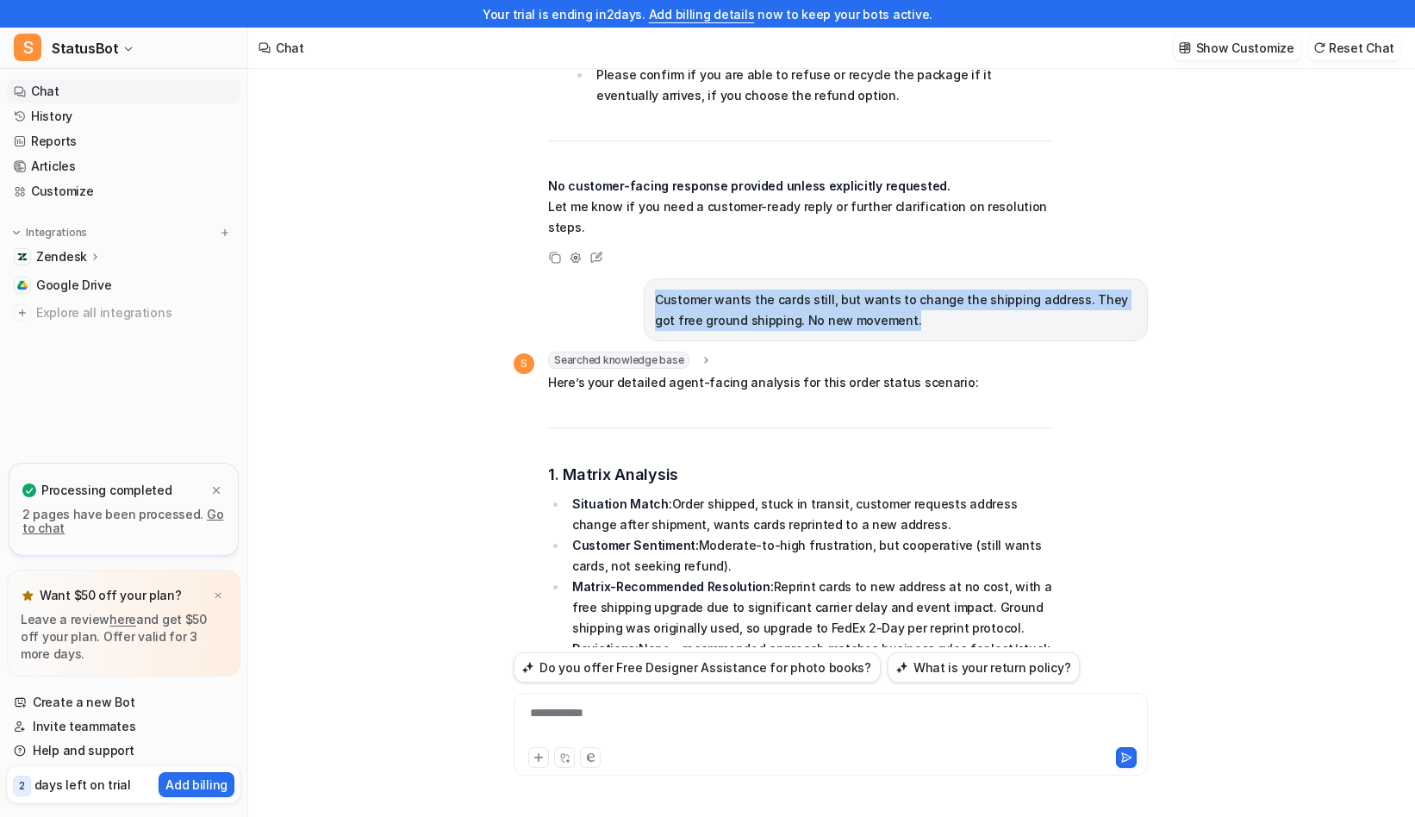
drag, startPoint x: 889, startPoint y: 215, endPoint x: 630, endPoint y: 189, distance: 260.8
click at [630, 278] on div "Customer wants the cards still, but wants to change the shipping address. They …" at bounding box center [831, 309] width 634 height 63
copy p "Customer wants the cards still, but wants to change the shipping address. They …"
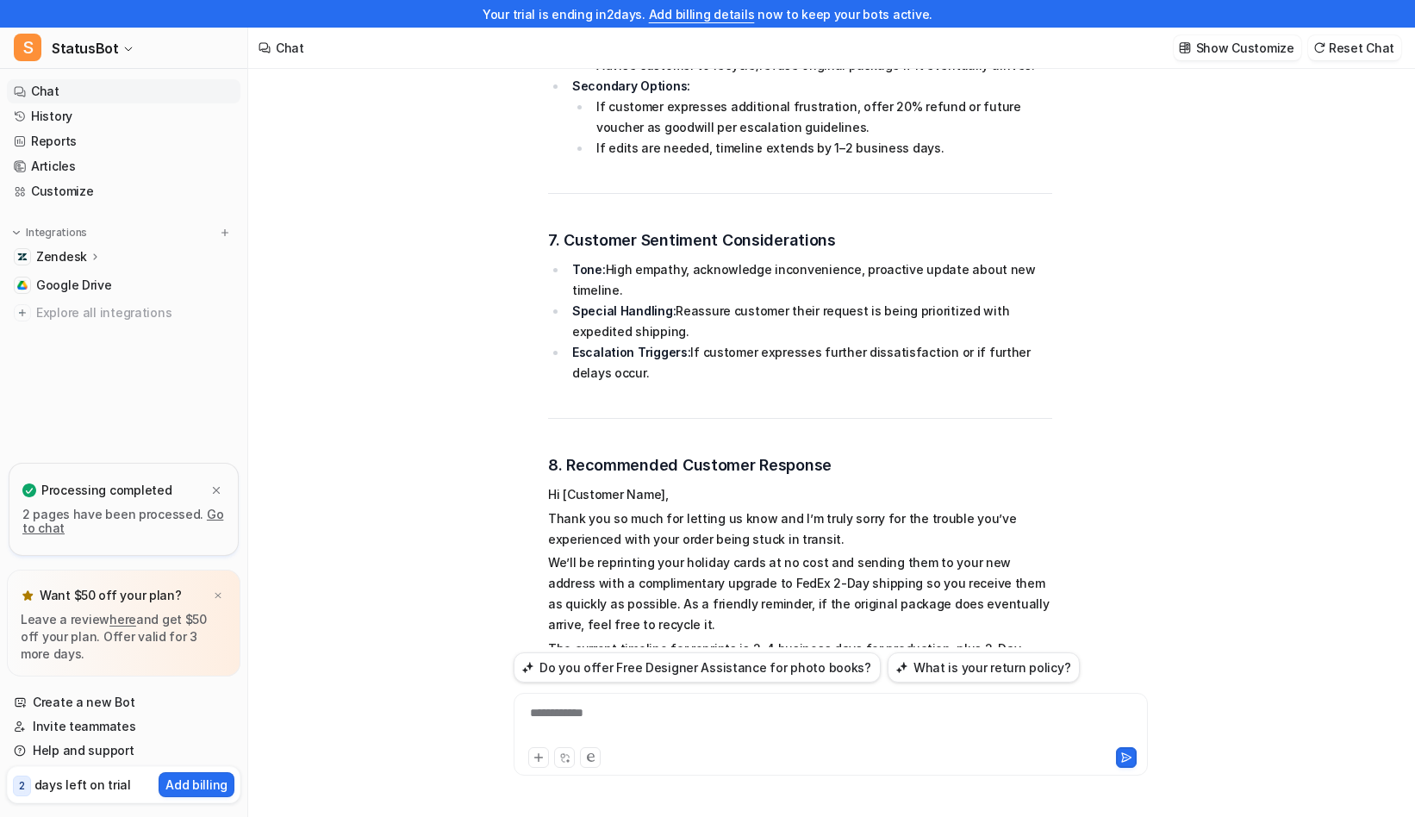
scroll to position [3903, 0]
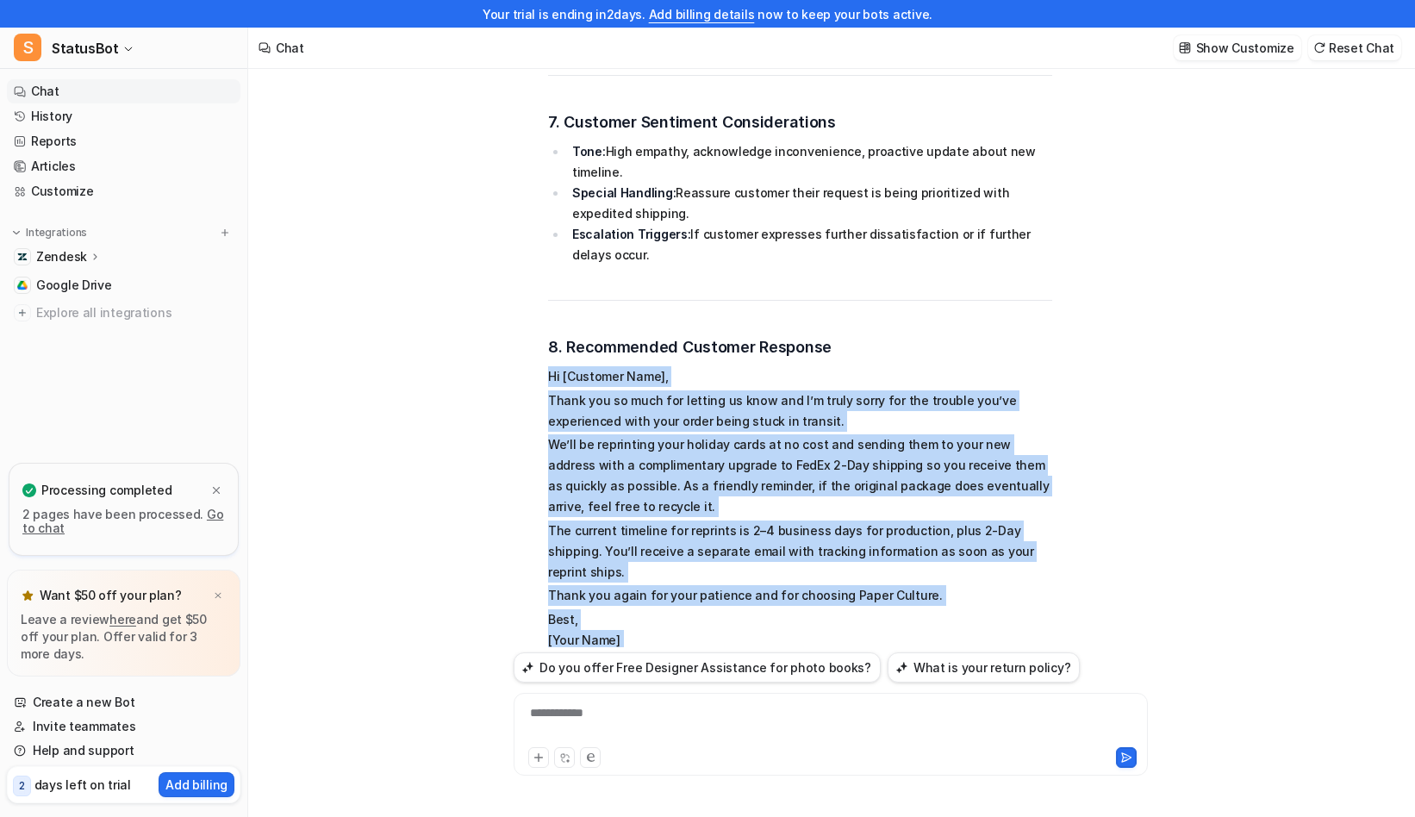
drag, startPoint x: 550, startPoint y: 232, endPoint x: 726, endPoint y: 492, distance: 314.6
copy span "Hi [Customer Name], Thank you so much for letting us know and I’m truly sorry f…"
